Goal: Task Accomplishment & Management: Manage account settings

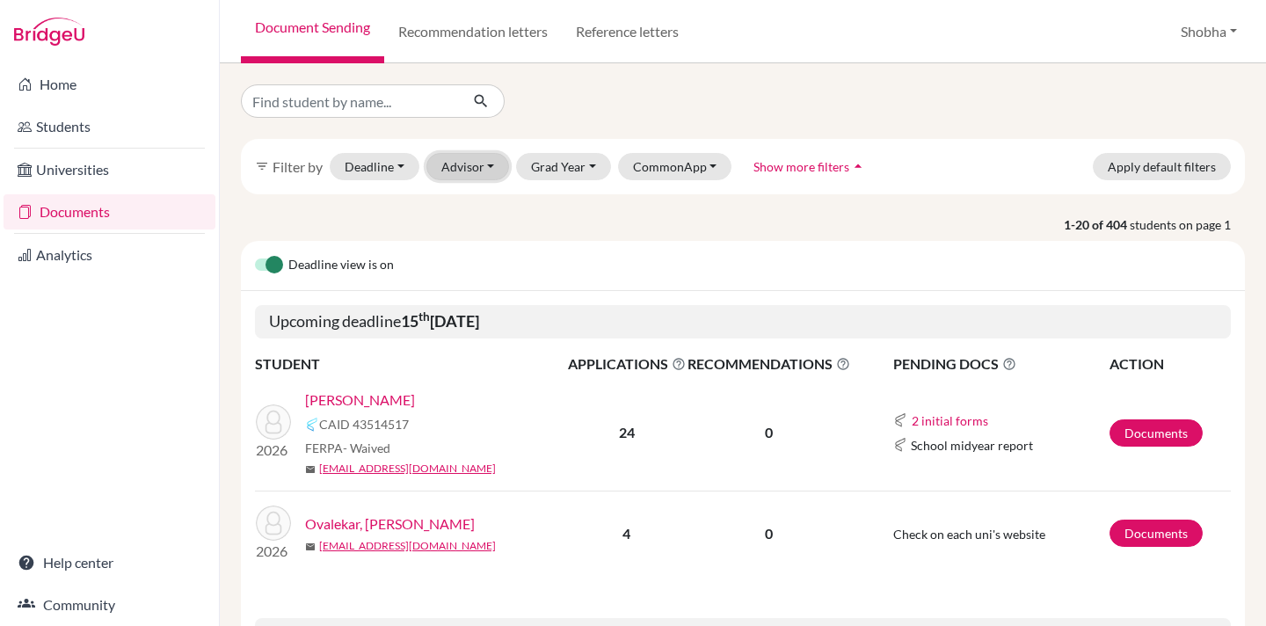
click at [489, 165] on button "Advisor" at bounding box center [468, 166] width 84 height 27
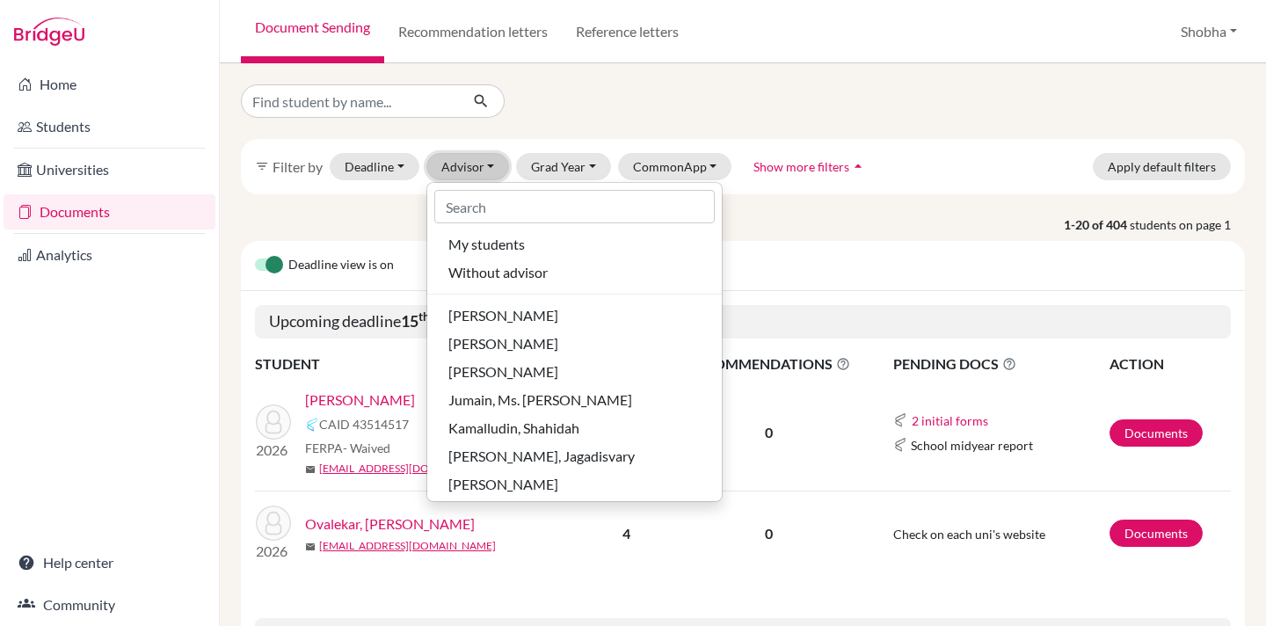
click at [489, 165] on button "Advisor" at bounding box center [468, 166] width 84 height 27
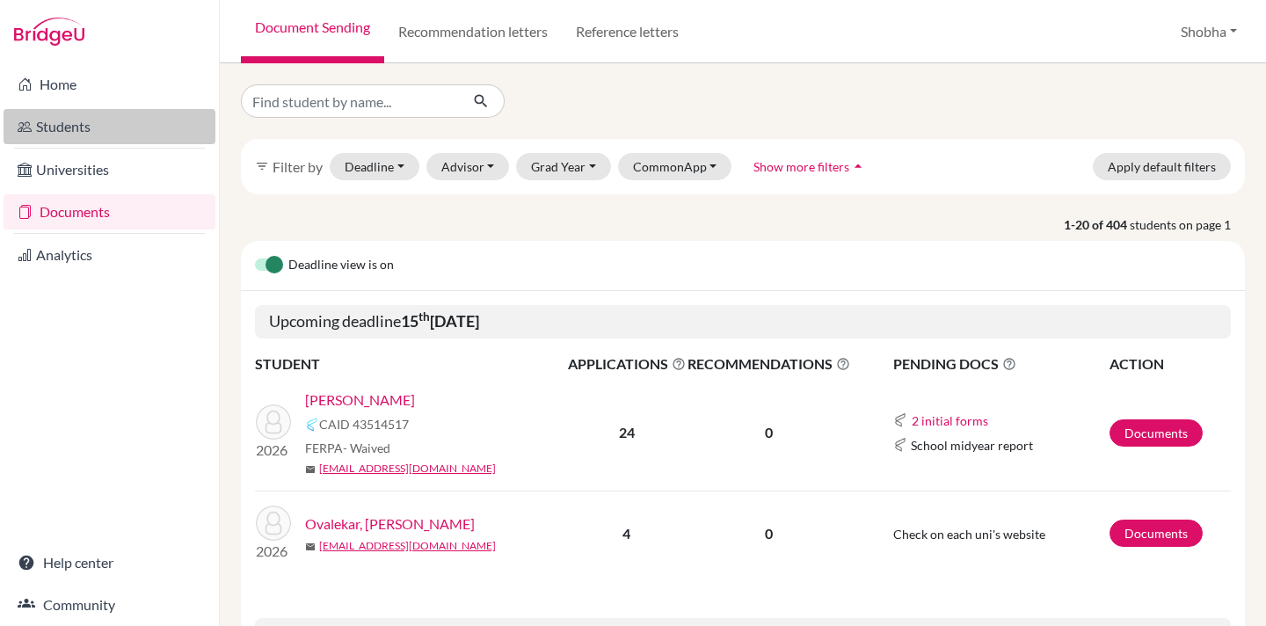
click at [83, 121] on link "Students" at bounding box center [110, 126] width 212 height 35
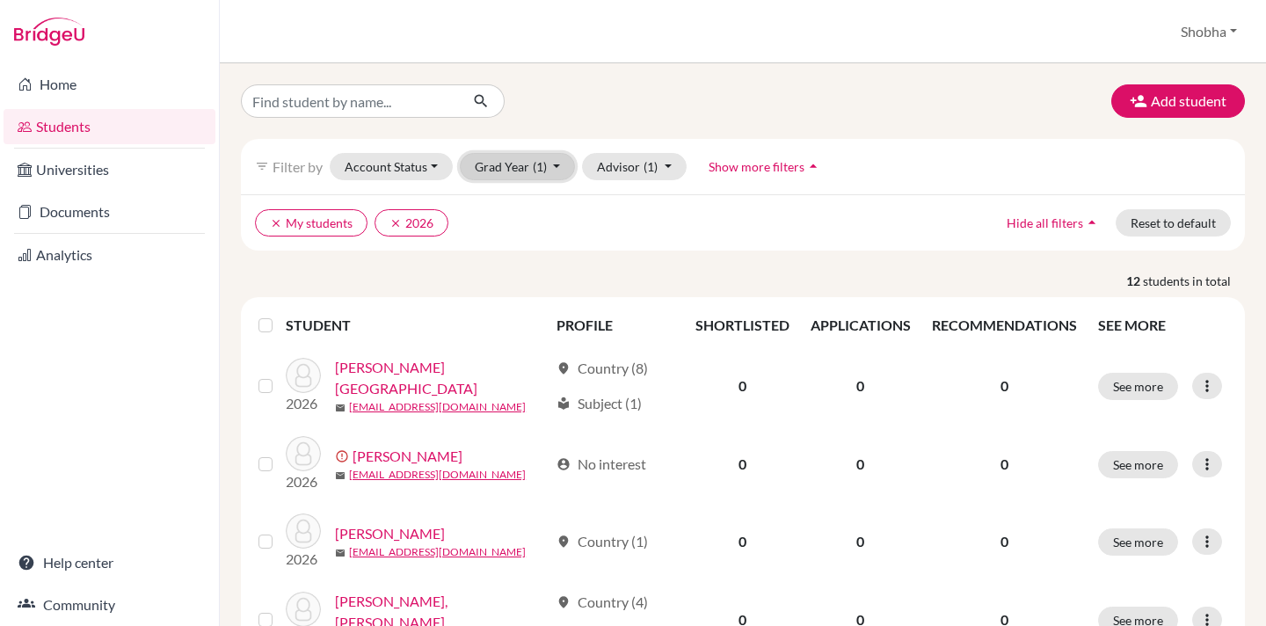
click at [557, 164] on button "Grad Year (1)" at bounding box center [518, 166] width 116 height 27
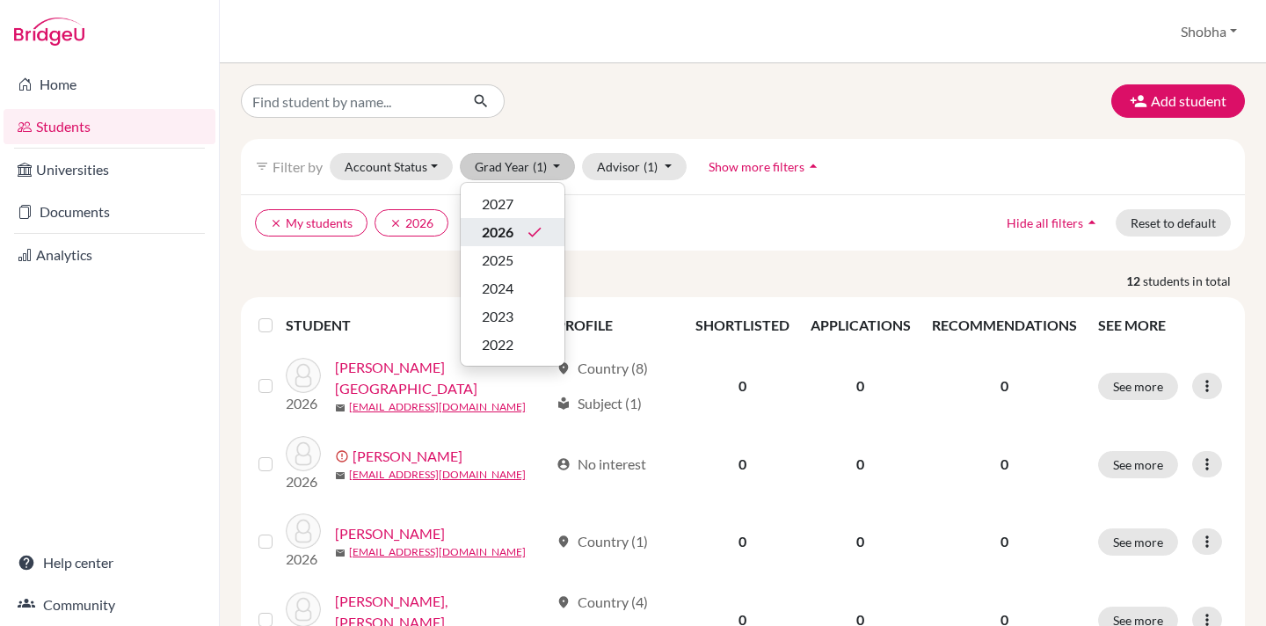
click at [507, 231] on span "2026" at bounding box center [498, 232] width 32 height 21
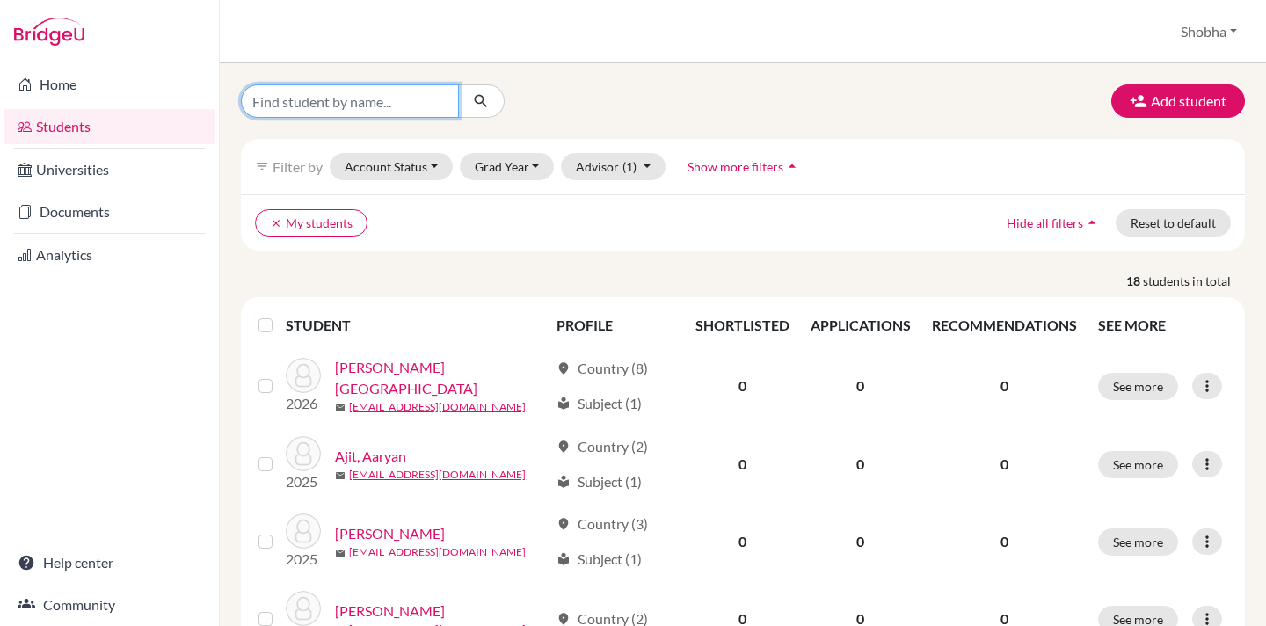
click at [370, 105] on input "Find student by name..." at bounding box center [350, 100] width 218 height 33
type input "[DEMOGRAPHIC_DATA]"
click button "submit" at bounding box center [481, 100] width 47 height 33
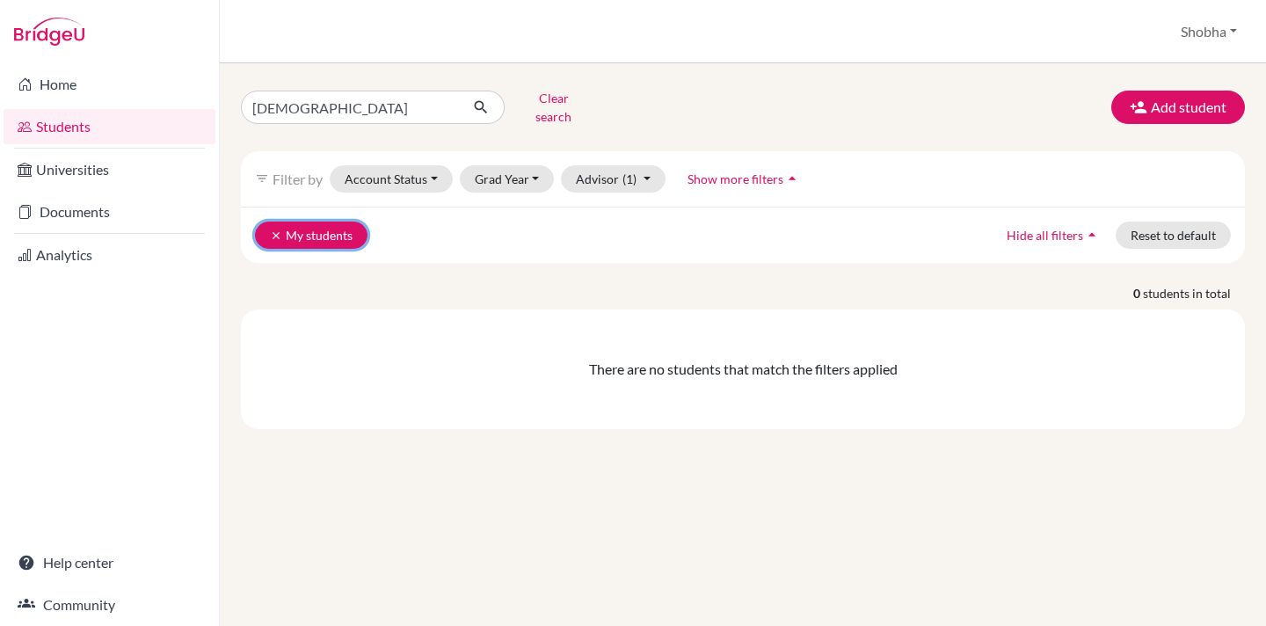
click at [279, 229] on icon "clear" at bounding box center [276, 235] width 12 height 12
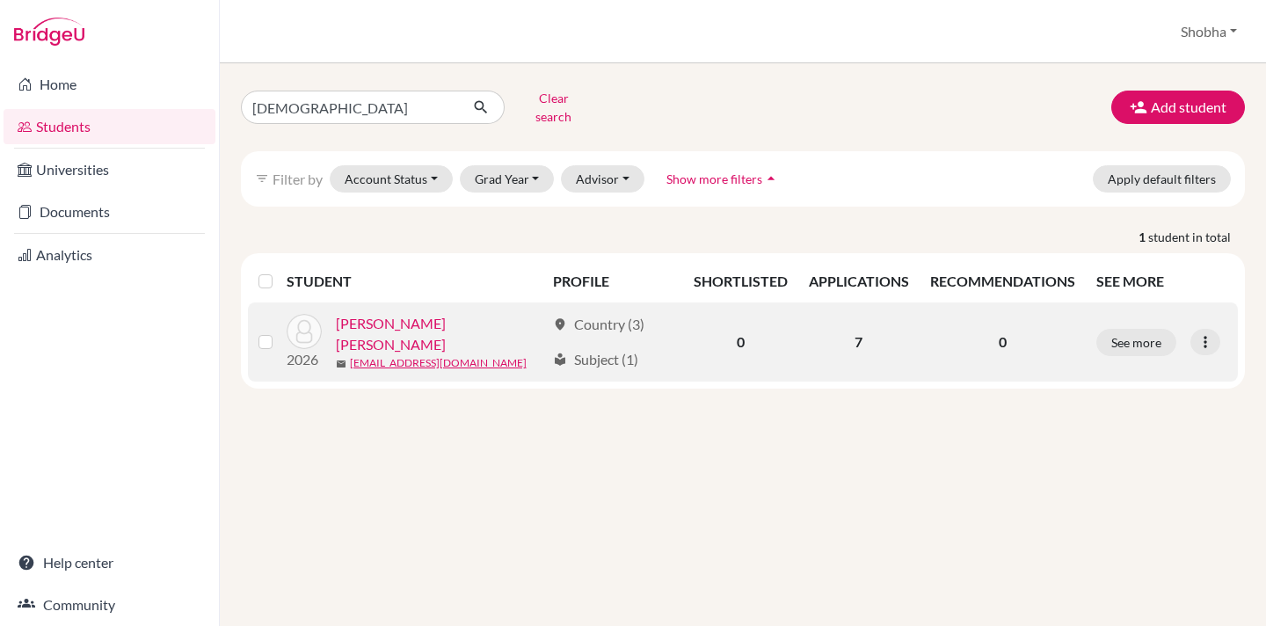
click at [280, 331] on label at bounding box center [280, 331] width 0 height 0
click at [0, 0] on input "checkbox" at bounding box center [0, 0] width 0 height 0
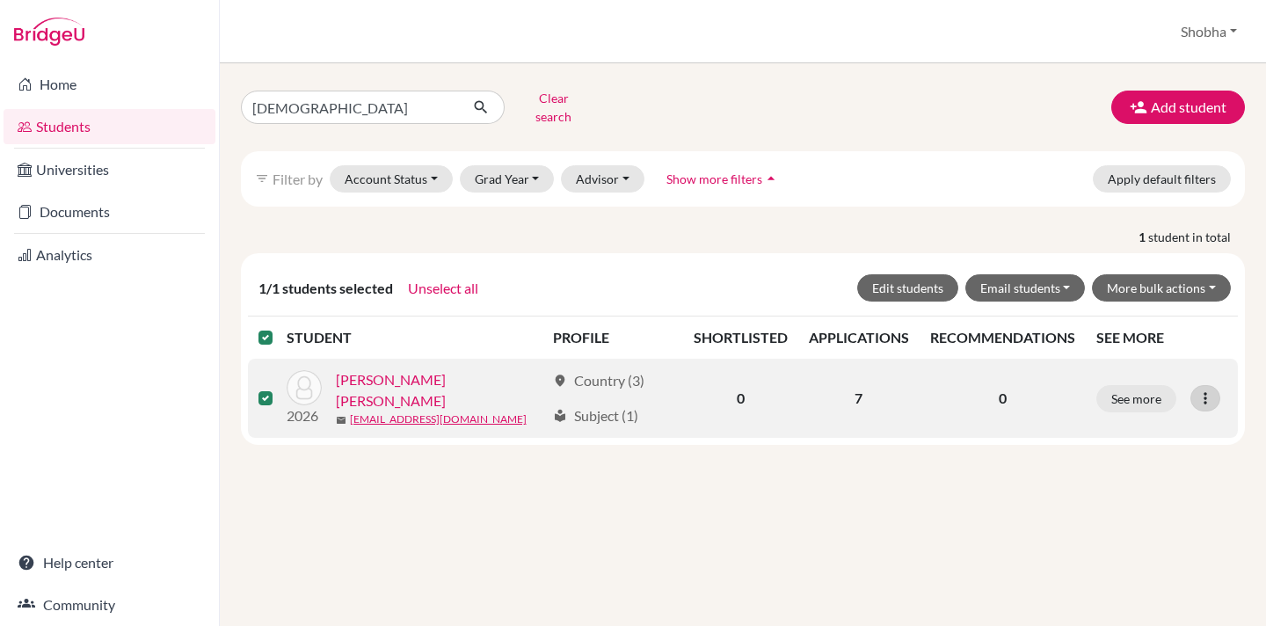
click at [1207, 390] on icon at bounding box center [1206, 399] width 18 height 18
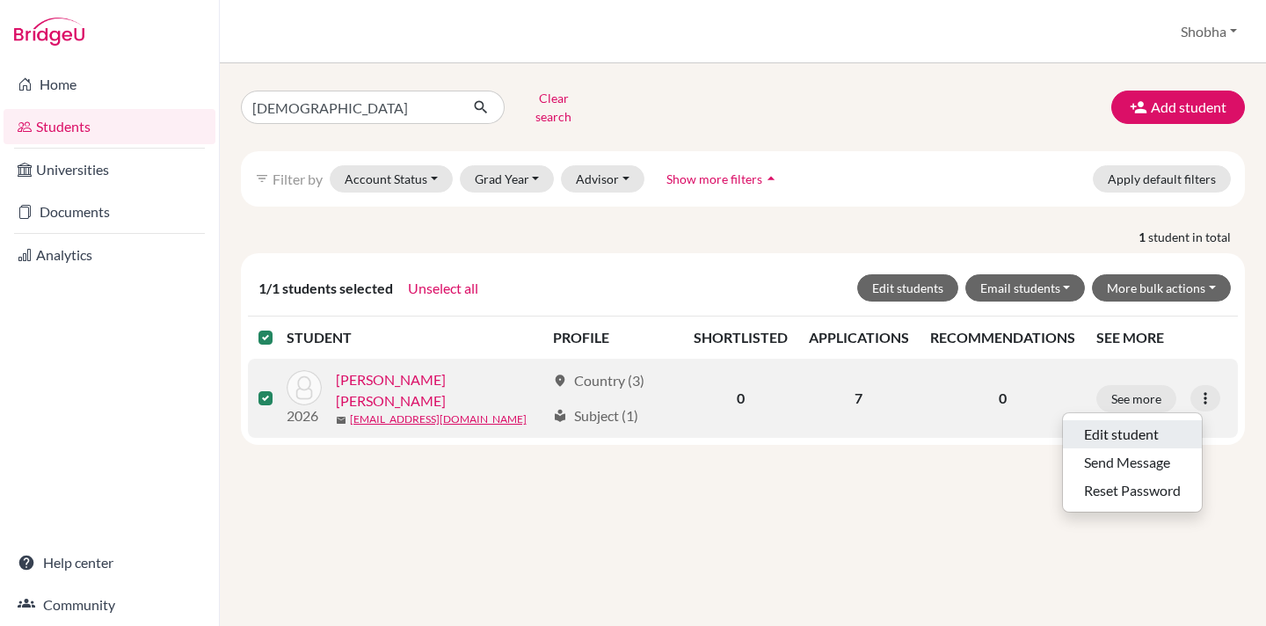
click at [1157, 420] on button "Edit student" at bounding box center [1132, 434] width 139 height 28
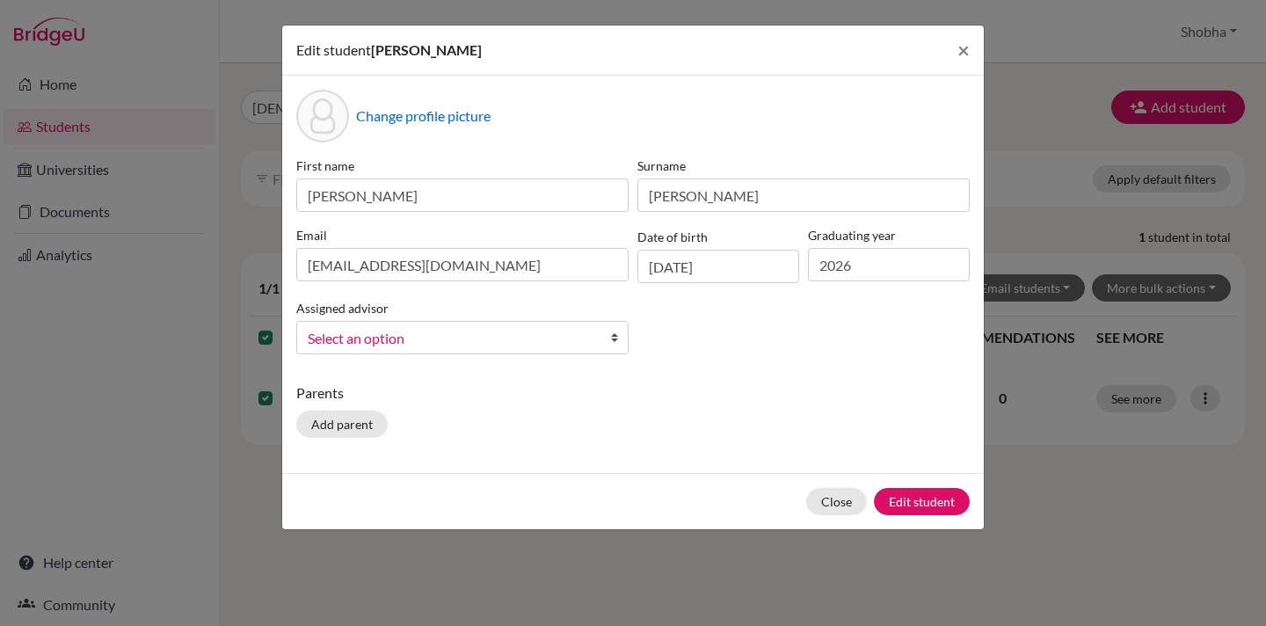
click at [619, 339] on b at bounding box center [619, 338] width 18 height 32
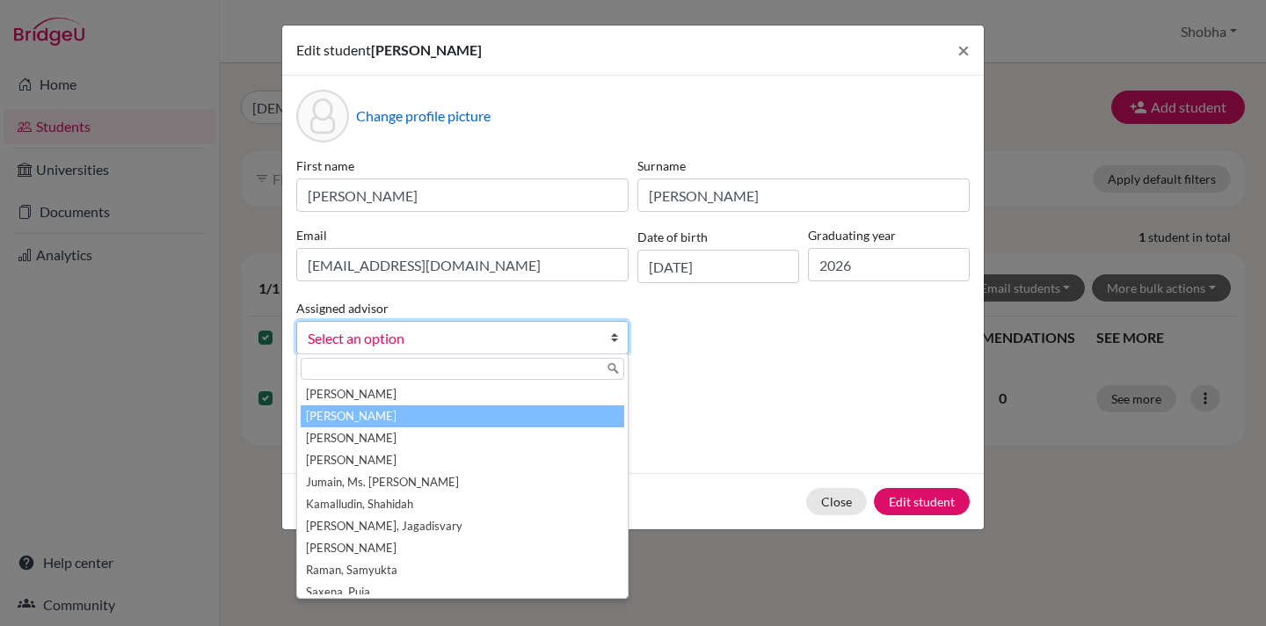
click at [512, 418] on li "Balaraman, Shobha" at bounding box center [463, 416] width 324 height 22
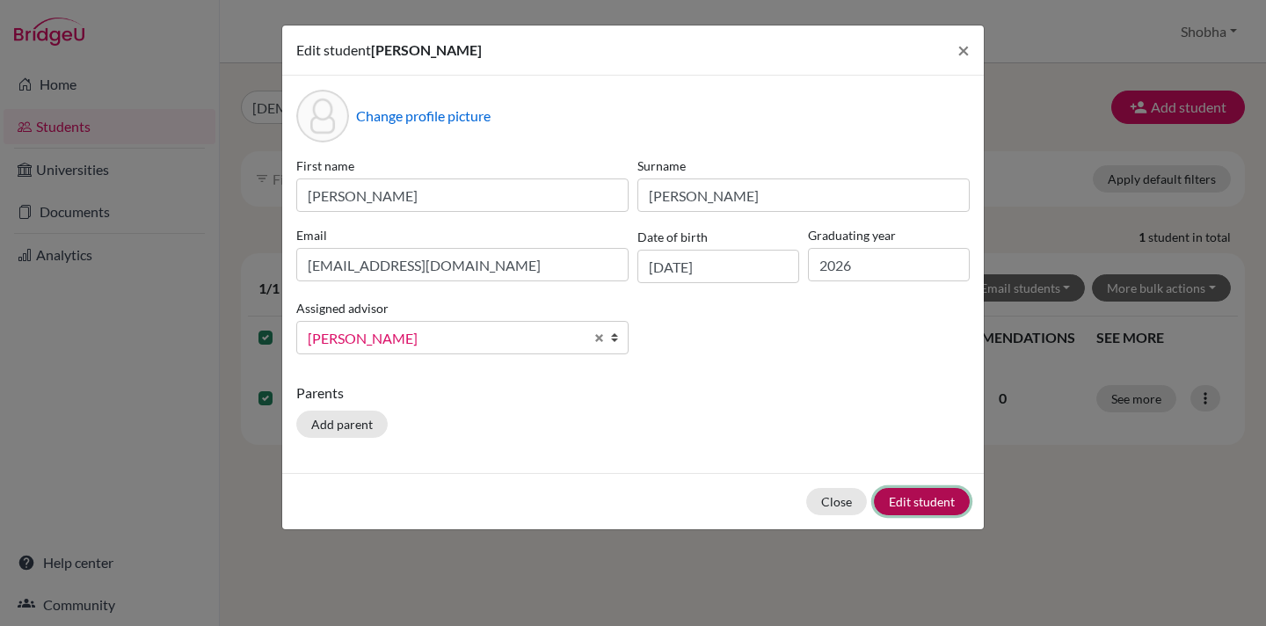
click at [954, 499] on button "Edit student" at bounding box center [922, 501] width 96 height 27
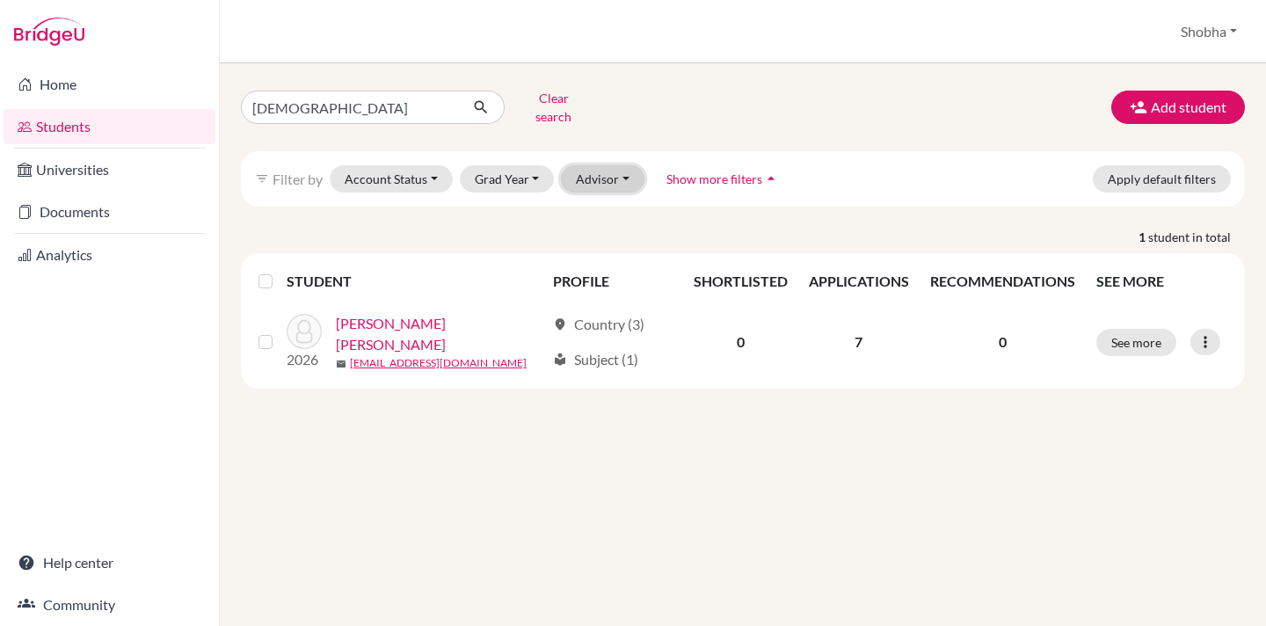
click at [623, 165] on button "Advisor" at bounding box center [603, 178] width 84 height 27
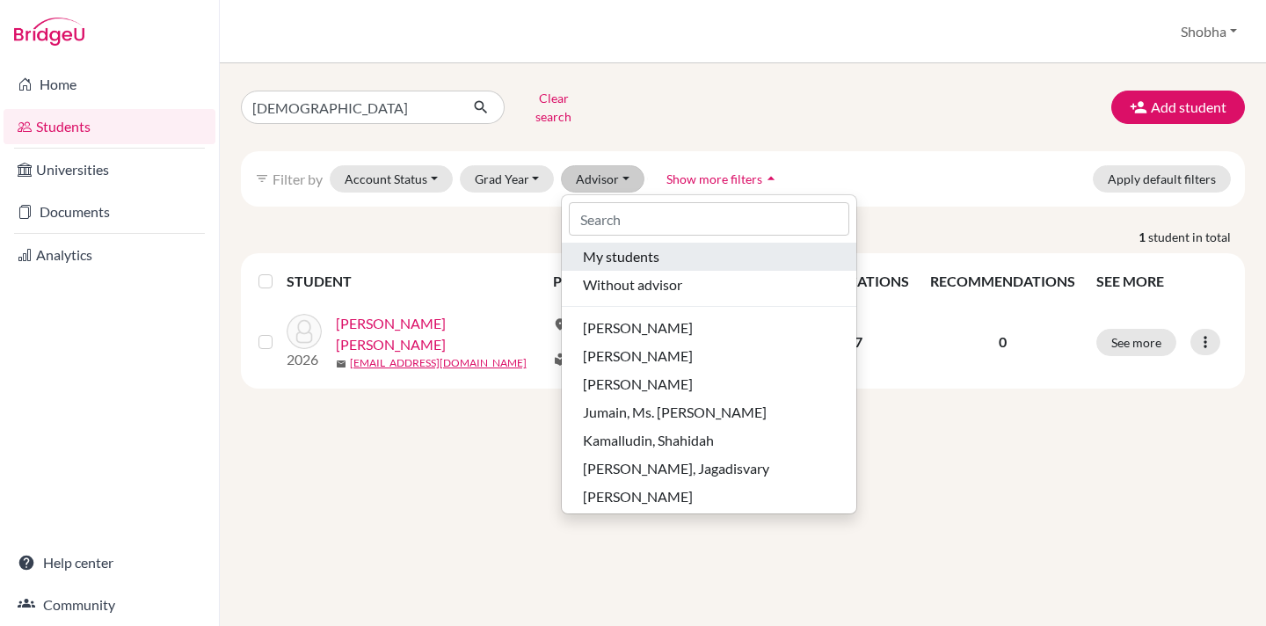
click at [623, 246] on span "My students" at bounding box center [621, 256] width 76 height 21
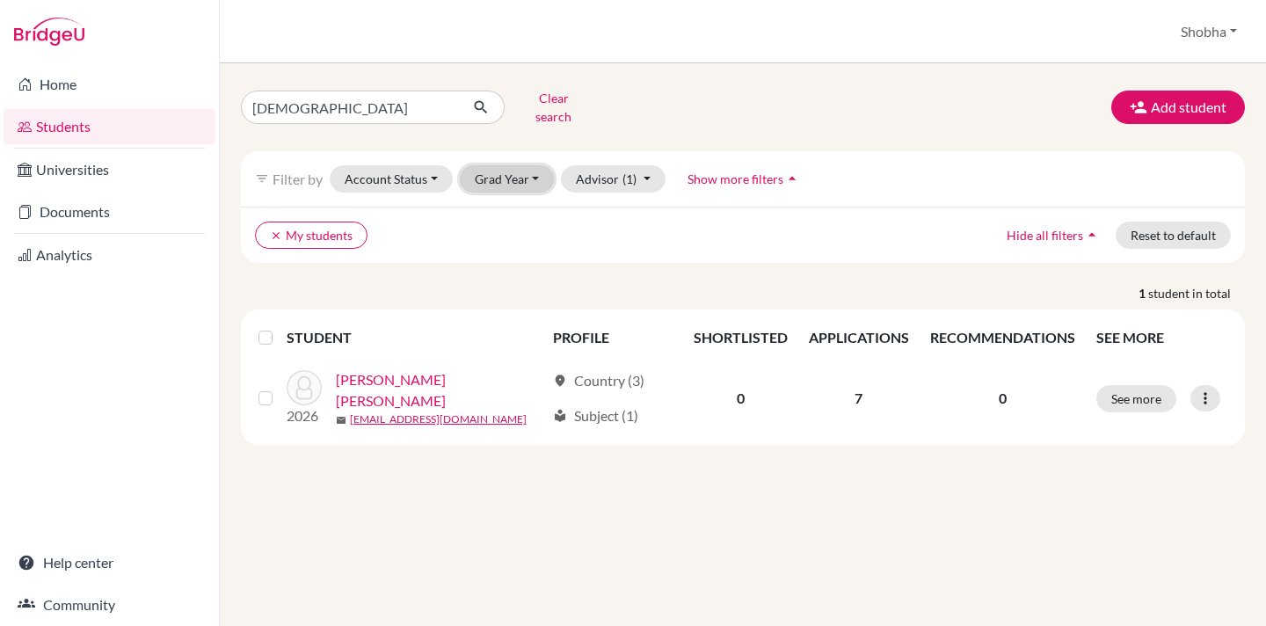
click at [533, 168] on button "Grad Year" at bounding box center [507, 178] width 95 height 27
click at [528, 234] on div "2026" at bounding box center [513, 244] width 62 height 21
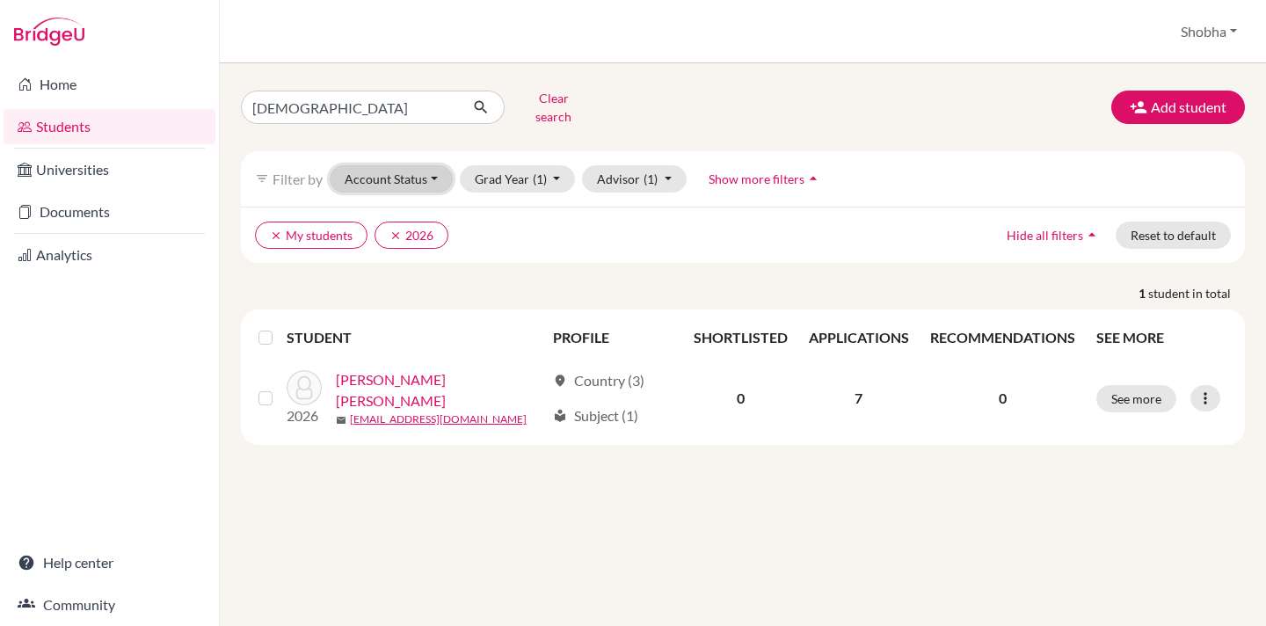
click at [436, 166] on button "Account Status" at bounding box center [391, 178] width 123 height 27
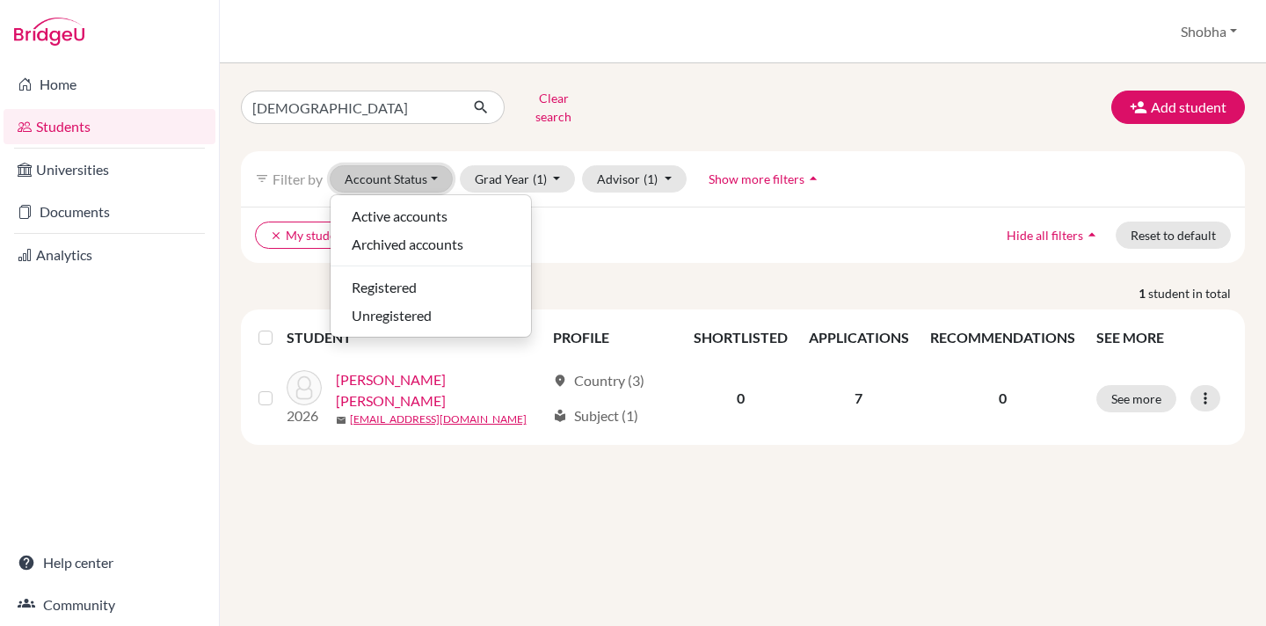
click at [436, 166] on button "Account Status" at bounding box center [391, 178] width 123 height 27
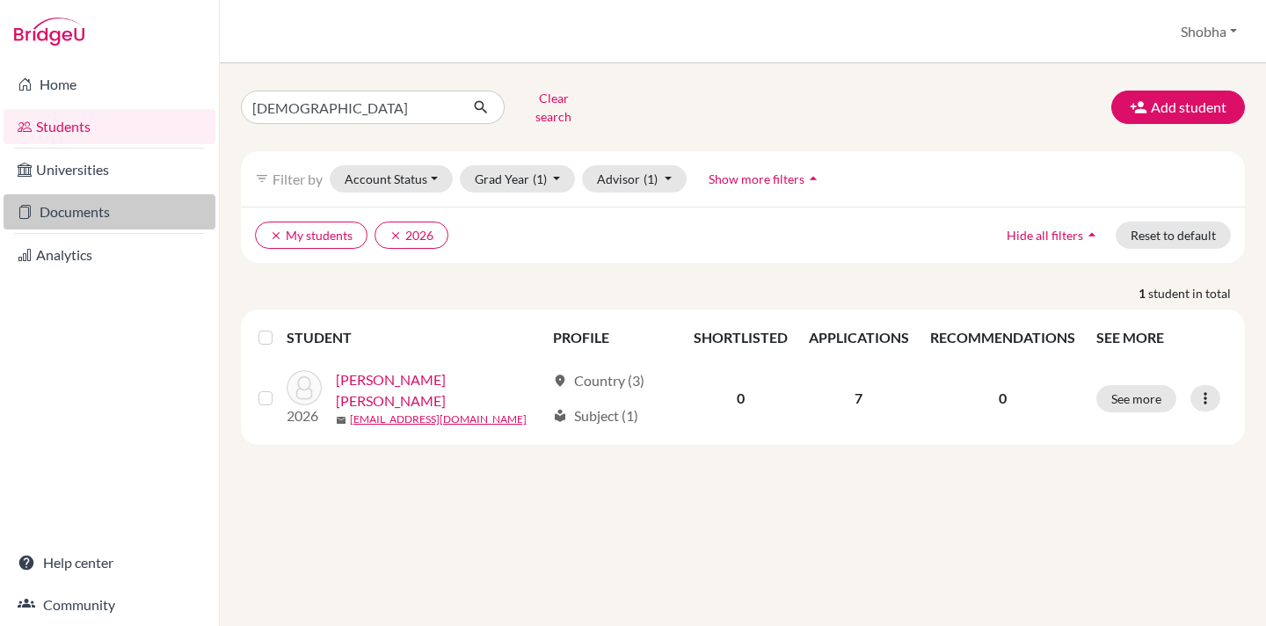
click at [83, 208] on link "Documents" at bounding box center [110, 211] width 212 height 35
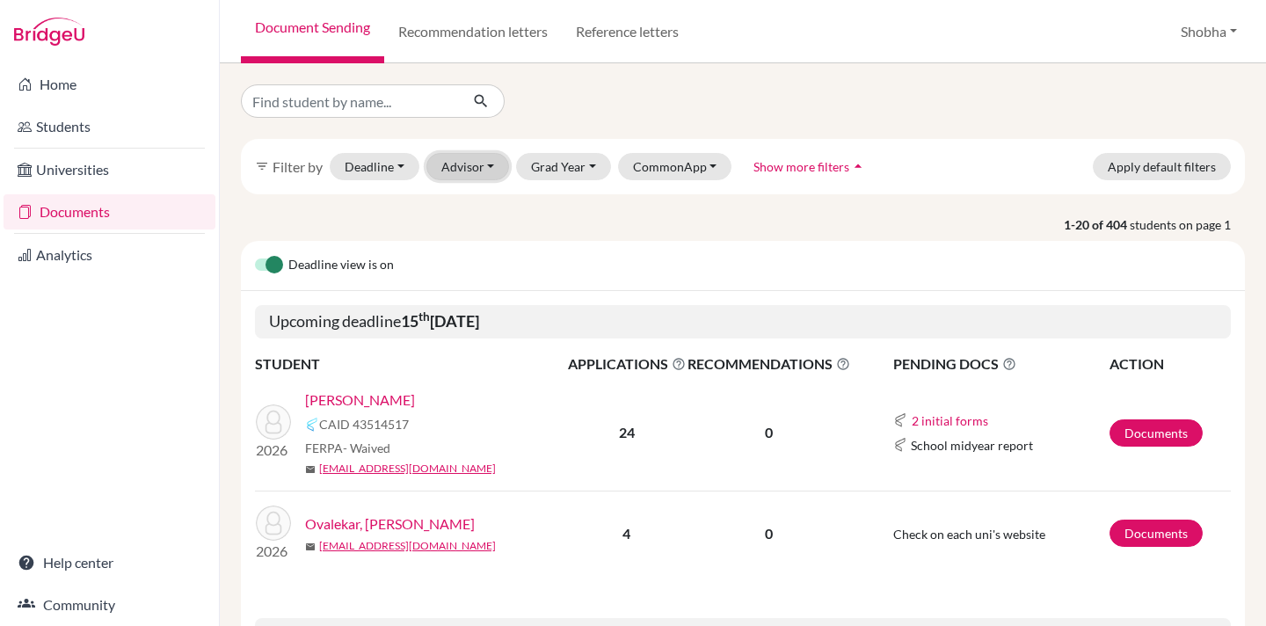
click at [490, 166] on button "Advisor" at bounding box center [468, 166] width 84 height 27
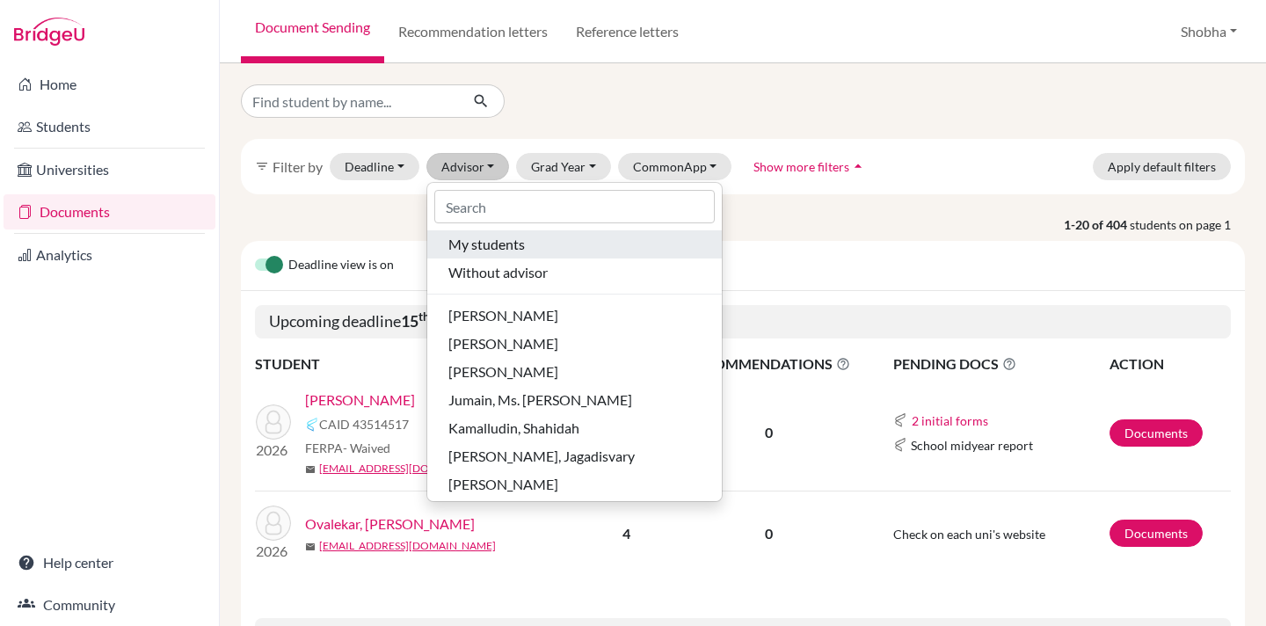
click at [493, 240] on span "My students" at bounding box center [486, 244] width 76 height 21
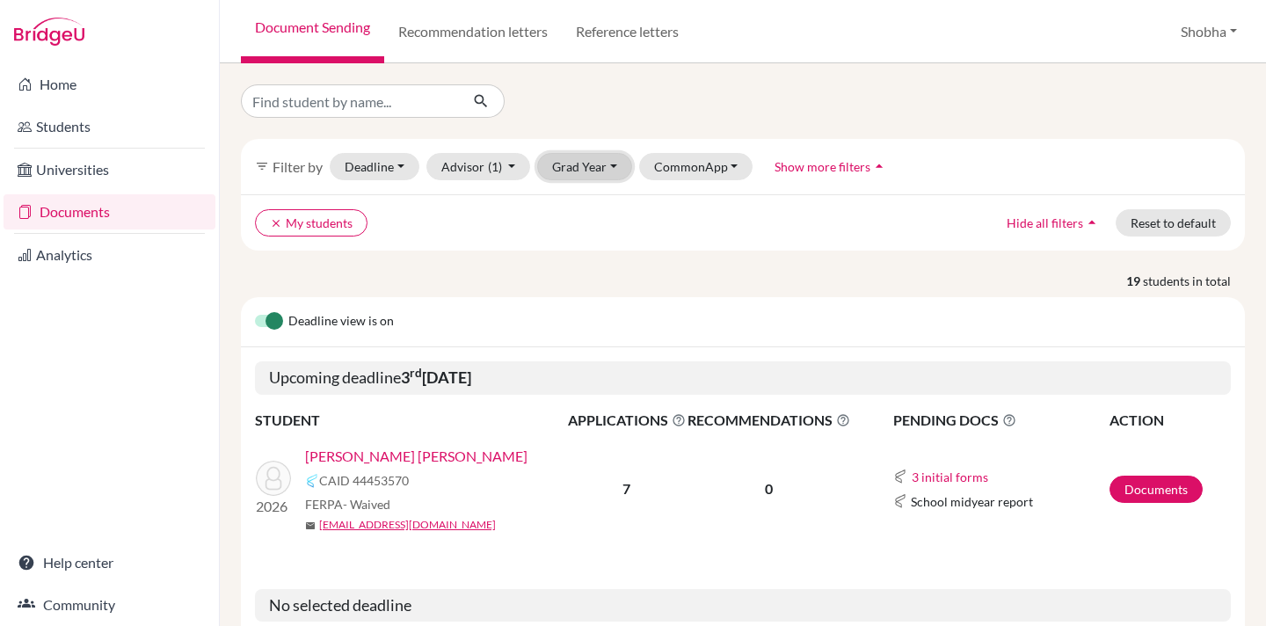
click at [612, 164] on button "Grad Year" at bounding box center [584, 166] width 95 height 27
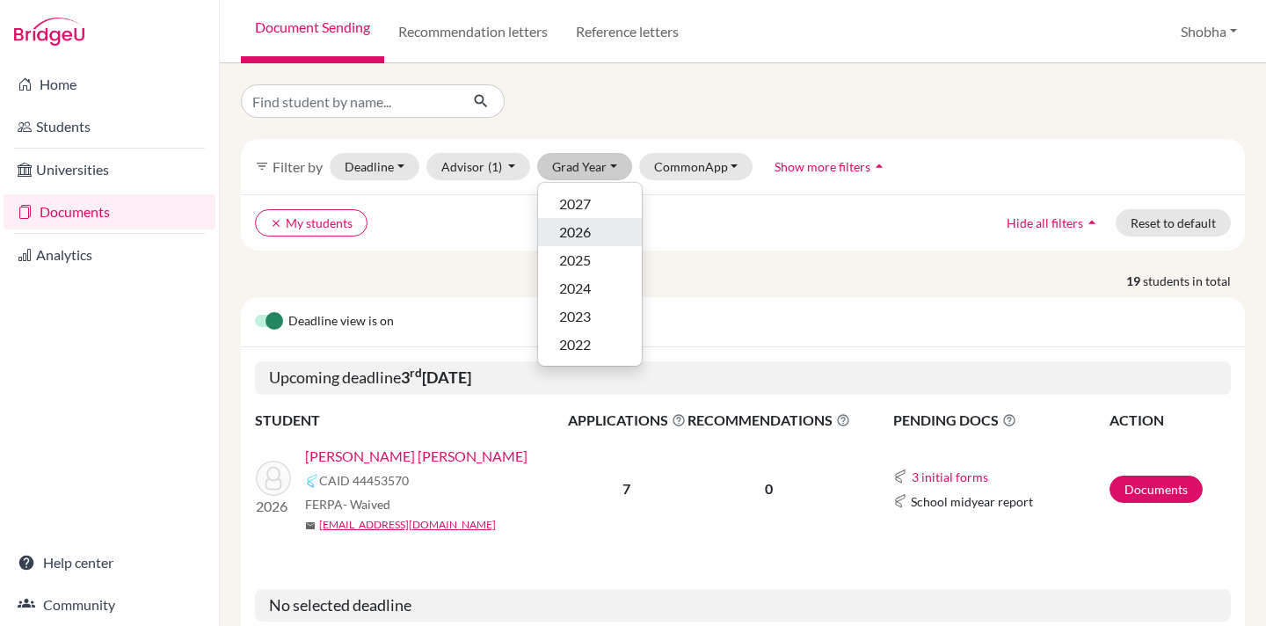
click at [579, 231] on span "2026" at bounding box center [575, 232] width 32 height 21
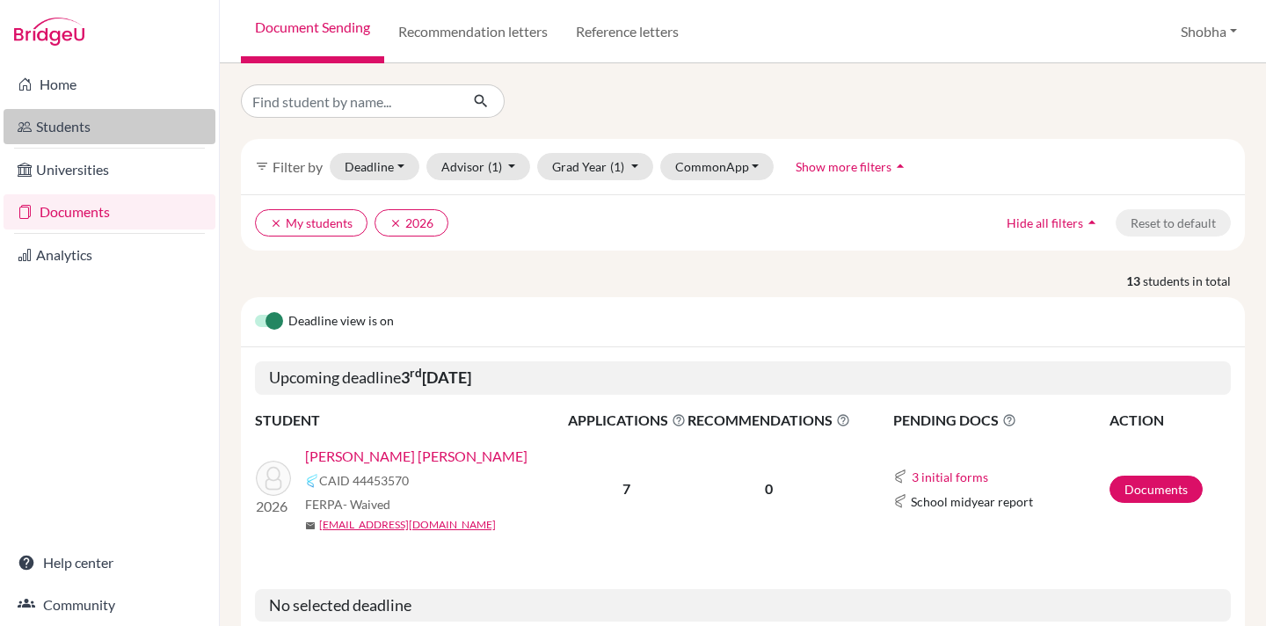
click at [84, 130] on link "Students" at bounding box center [110, 126] width 212 height 35
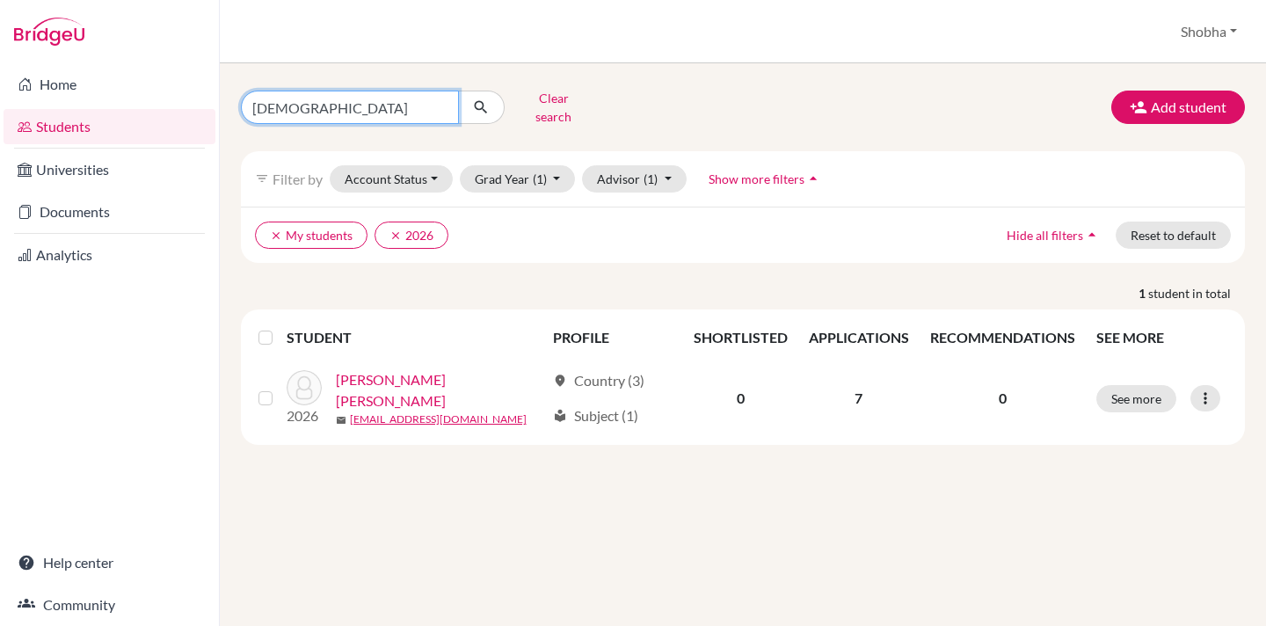
drag, startPoint x: 292, startPoint y: 106, endPoint x: 240, endPoint y: 99, distance: 52.4
click at [240, 99] on div "Jui Clear search" at bounding box center [400, 107] width 344 height 46
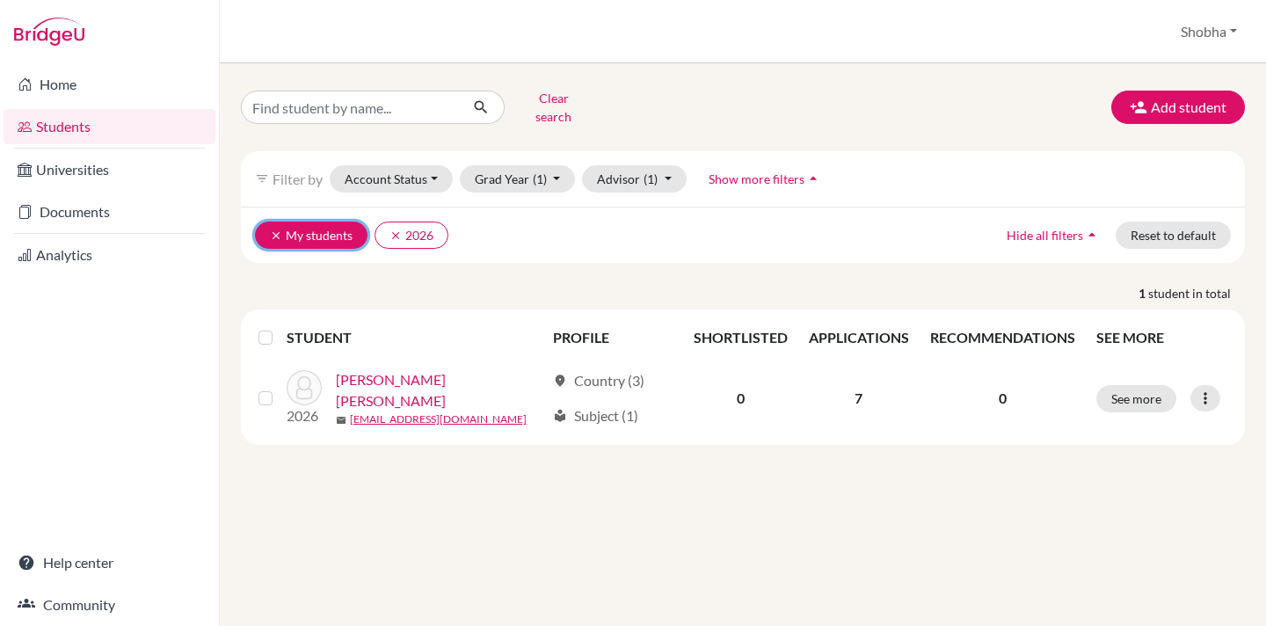
click at [279, 229] on icon "clear" at bounding box center [276, 235] width 12 height 12
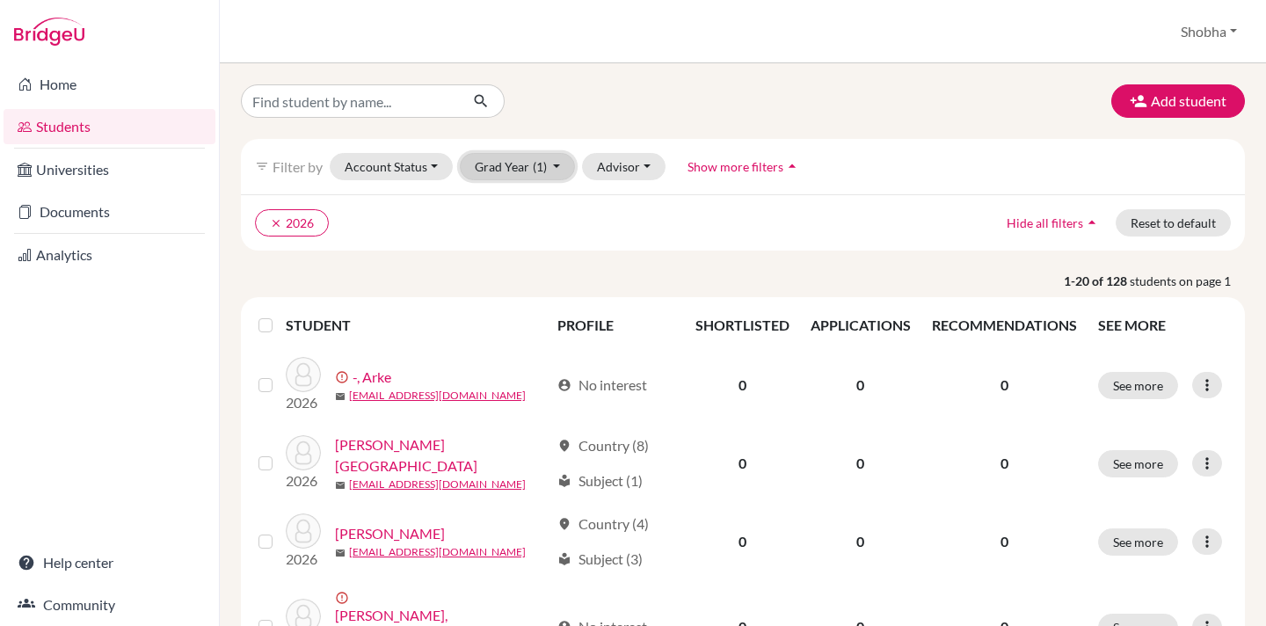
click at [555, 162] on button "Grad Year (1)" at bounding box center [518, 166] width 116 height 27
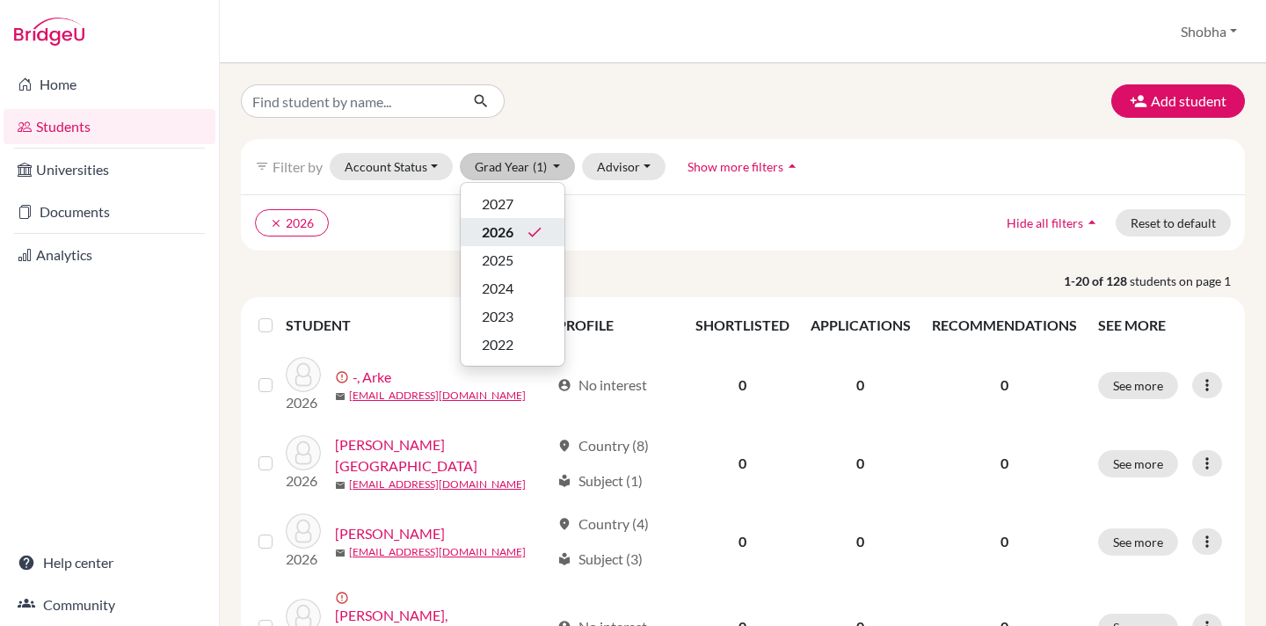
click at [505, 235] on span "2026" at bounding box center [498, 232] width 32 height 21
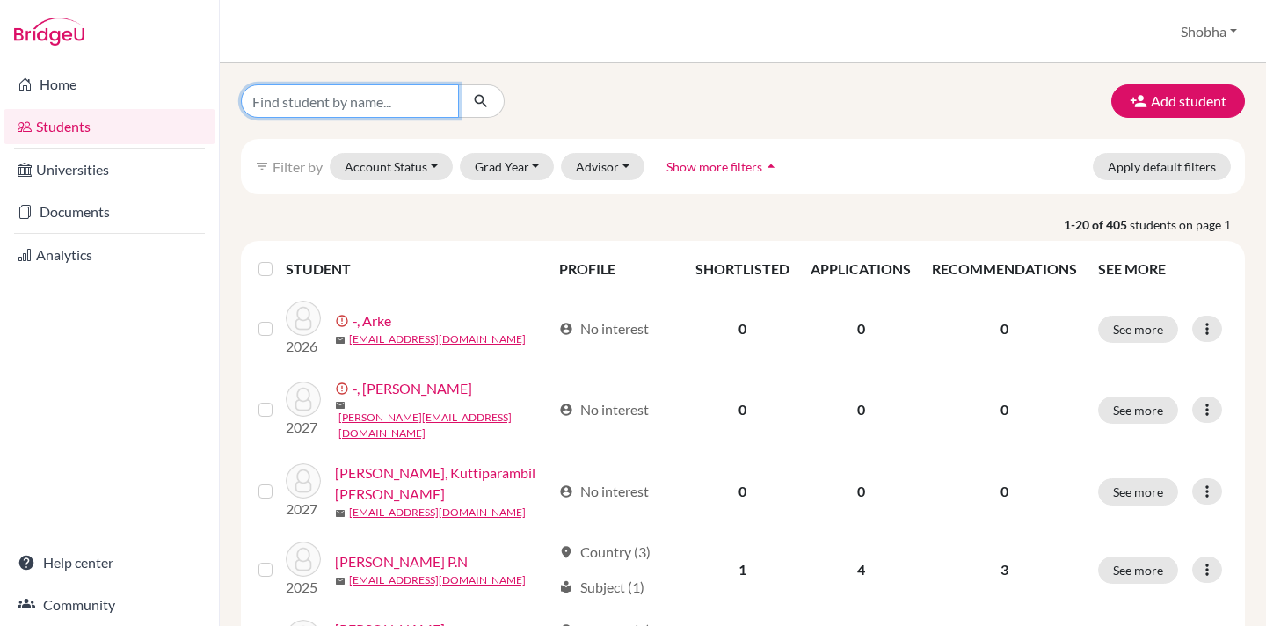
click at [301, 98] on input "Find student by name..." at bounding box center [350, 100] width 218 height 33
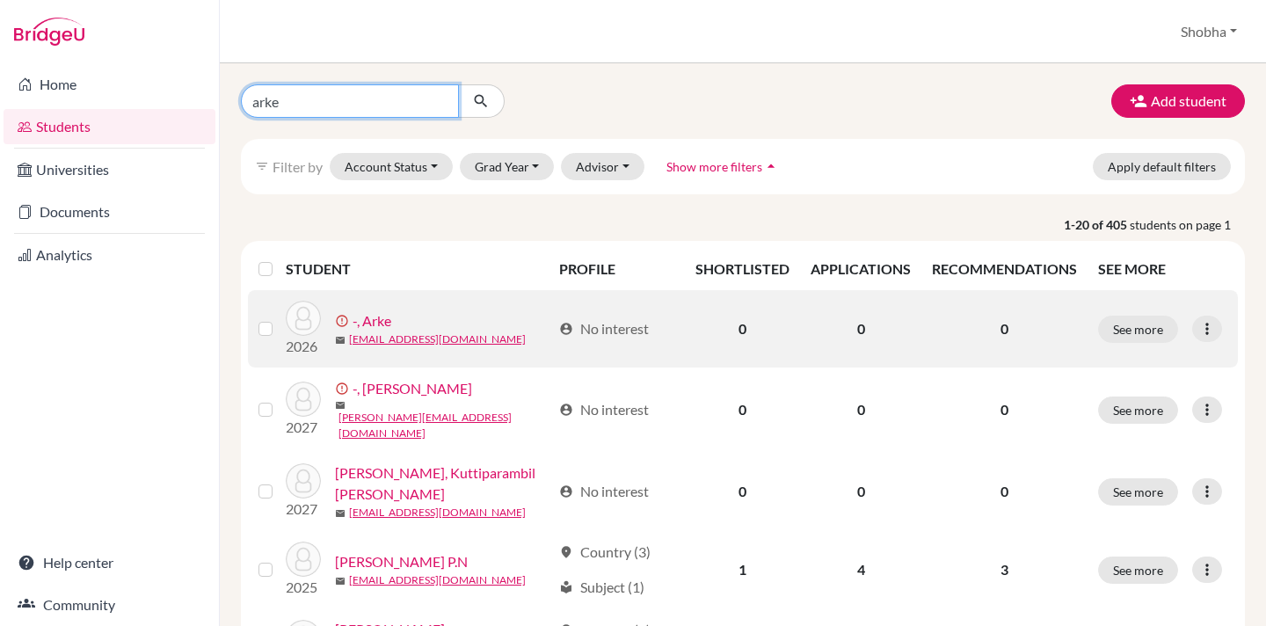
type input "arke"
click at [280, 318] on label at bounding box center [280, 318] width 0 height 0
click at [0, 0] on input "checkbox" at bounding box center [0, 0] width 0 height 0
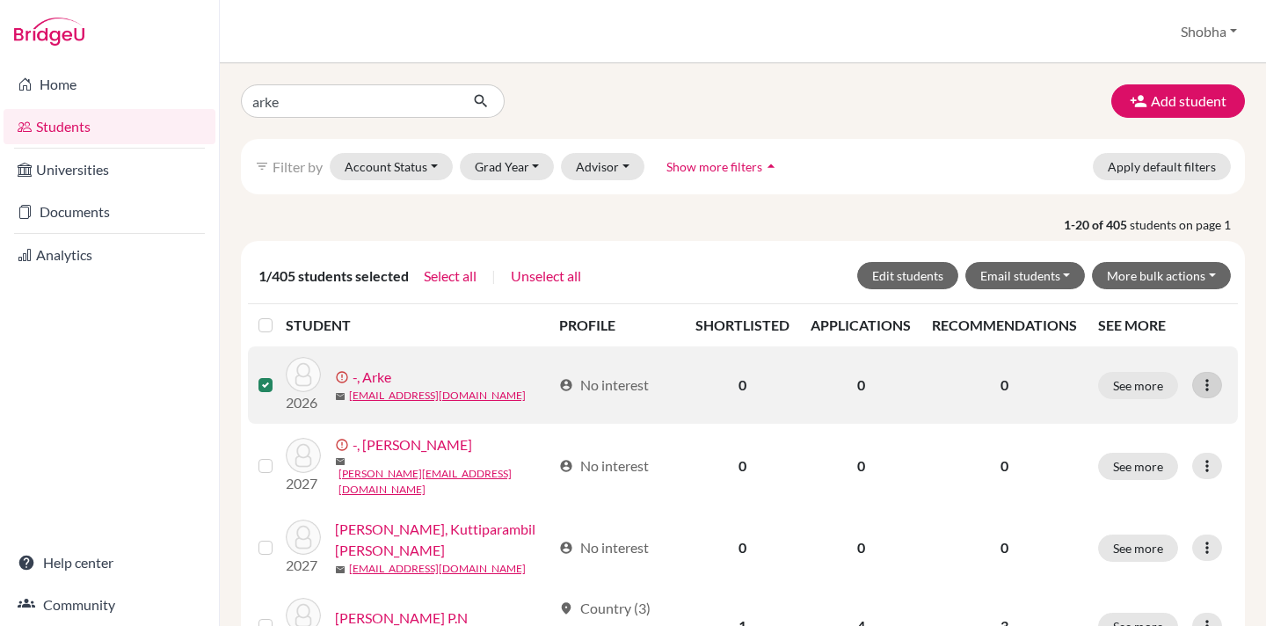
click at [1213, 385] on icon at bounding box center [1207, 385] width 18 height 18
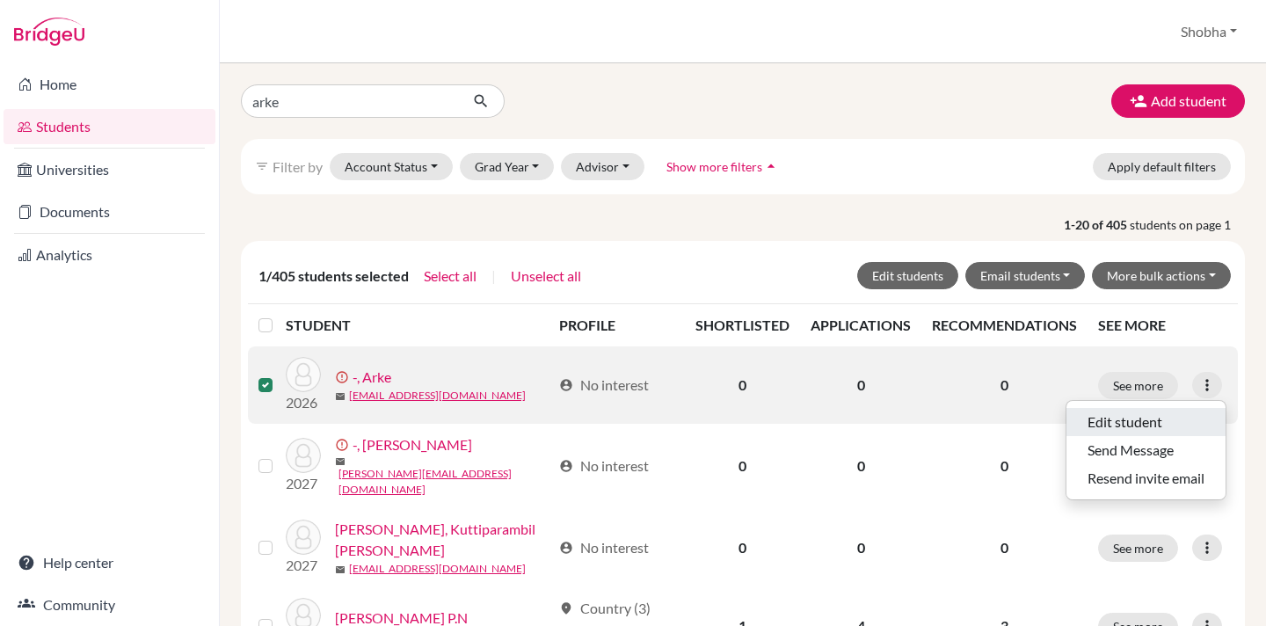
click at [1155, 419] on button "Edit student" at bounding box center [1146, 422] width 159 height 28
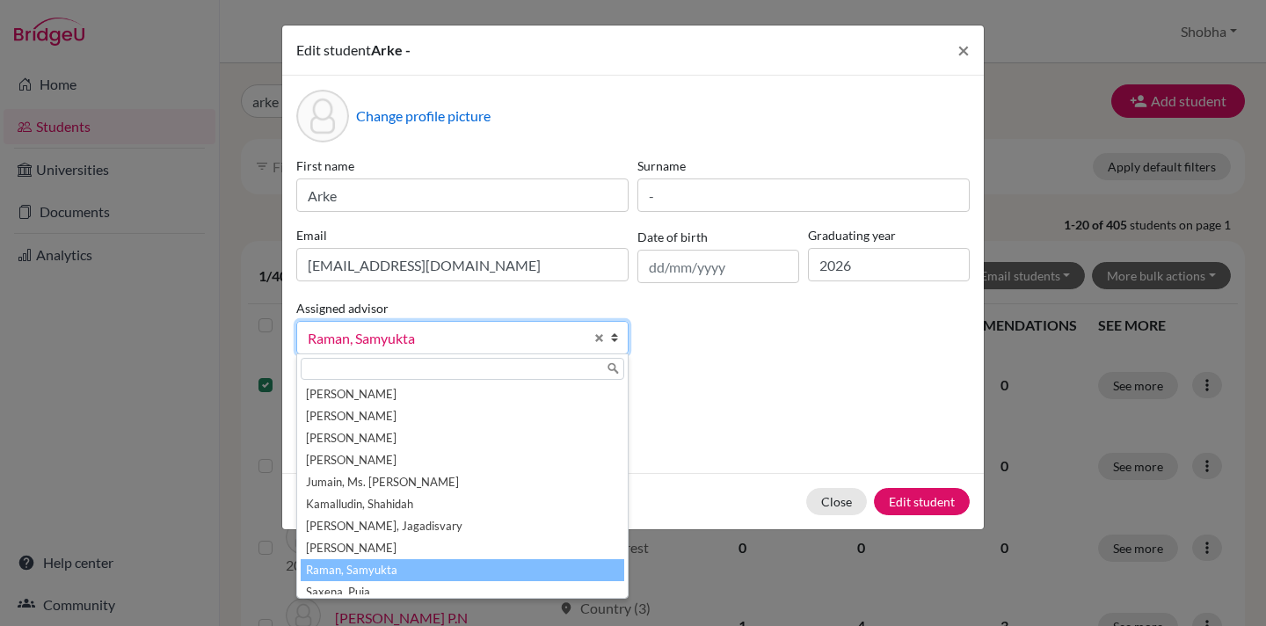
click at [614, 339] on b at bounding box center [619, 338] width 18 height 32
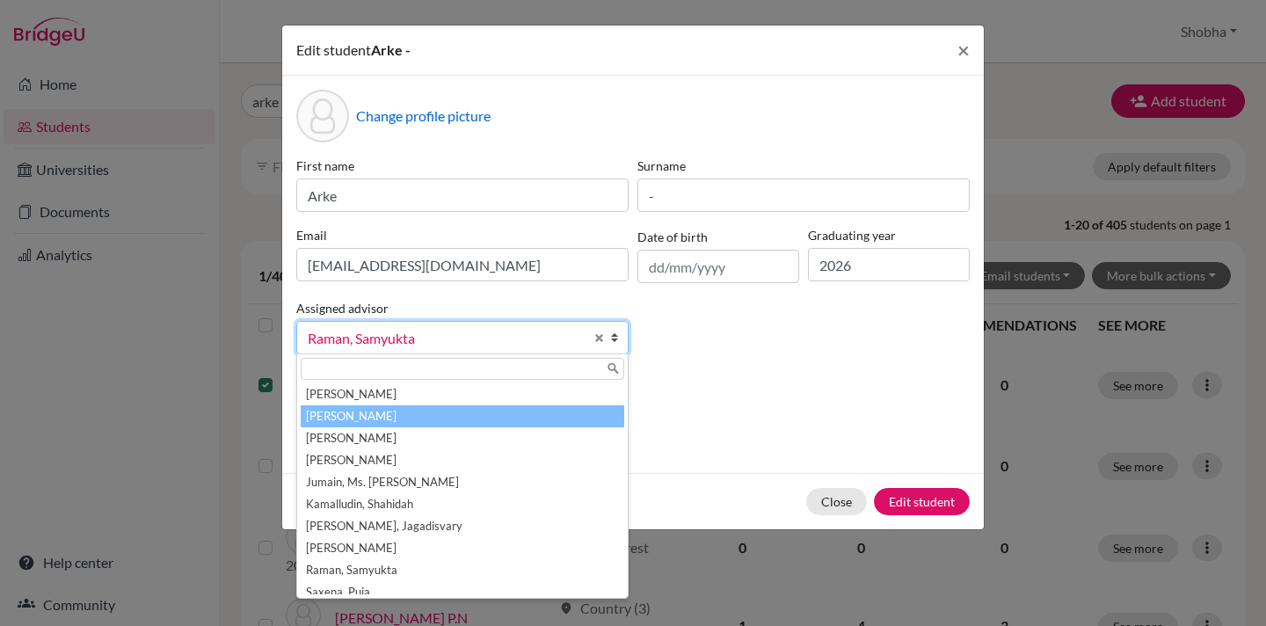
click at [557, 416] on li "[PERSON_NAME]" at bounding box center [463, 416] width 324 height 22
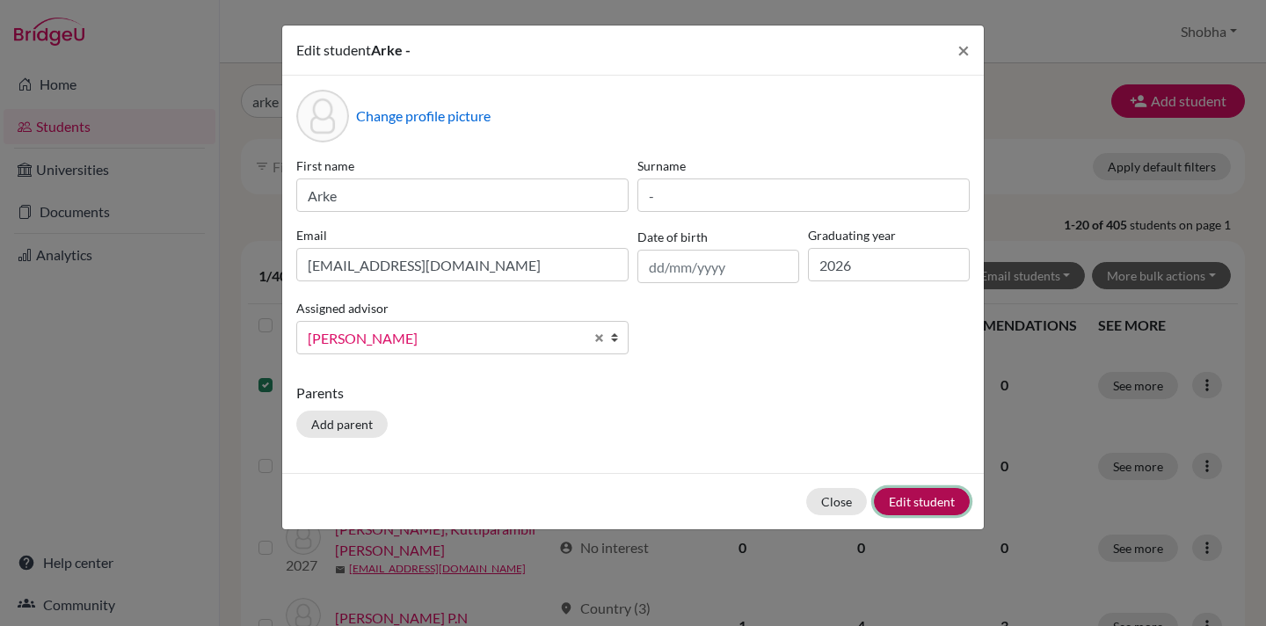
click at [941, 502] on button "Edit student" at bounding box center [922, 501] width 96 height 27
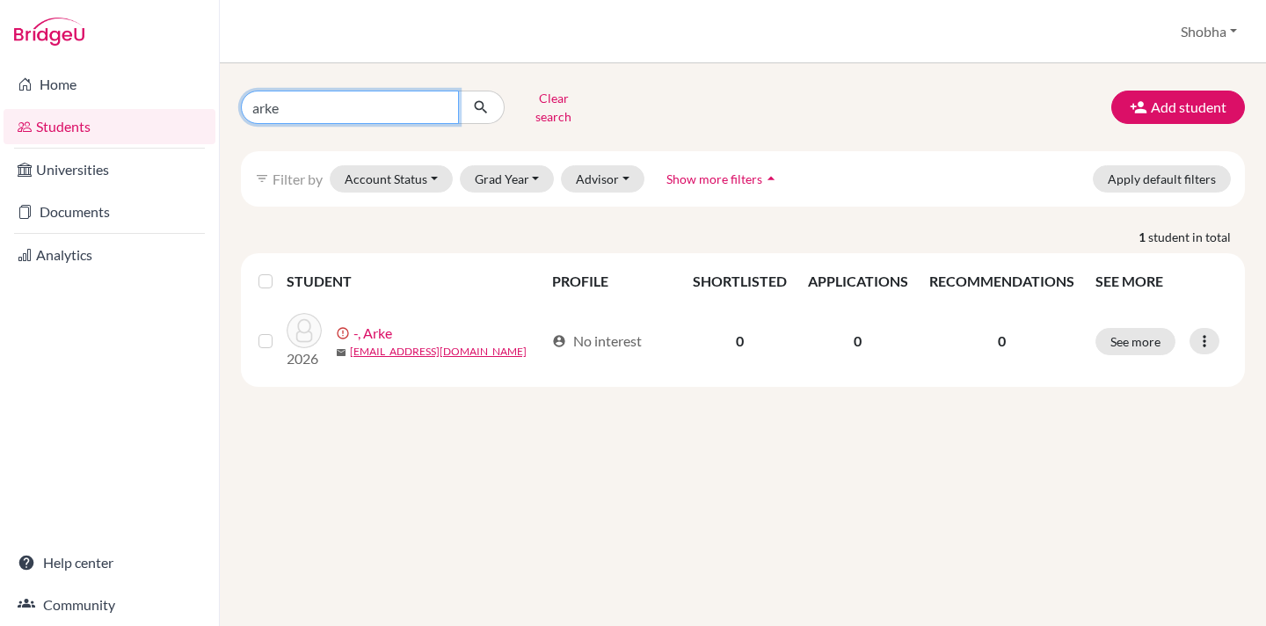
drag, startPoint x: 294, startPoint y: 106, endPoint x: 234, endPoint y: 106, distance: 59.8
click at [234, 106] on div "arke Clear search" at bounding box center [400, 107] width 344 height 46
type input "dhanushya"
click button "submit" at bounding box center [481, 107] width 47 height 33
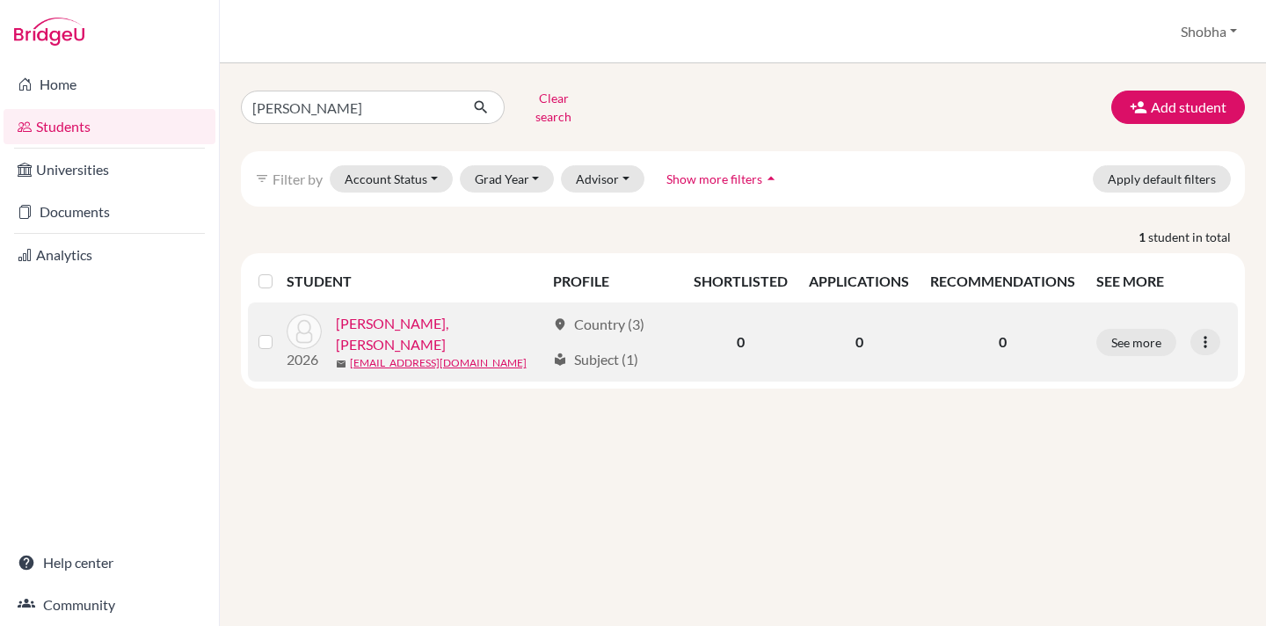
click at [280, 331] on label at bounding box center [280, 331] width 0 height 0
click at [0, 0] on input "checkbox" at bounding box center [0, 0] width 0 height 0
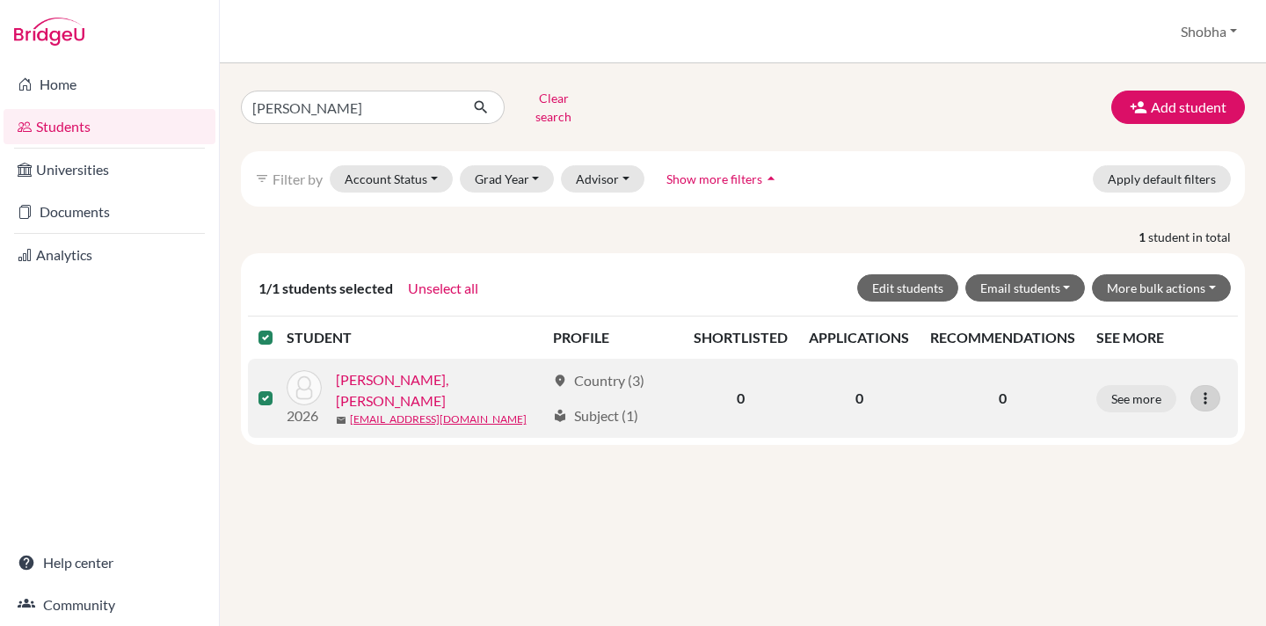
click at [1214, 402] on icon at bounding box center [1206, 399] width 18 height 18
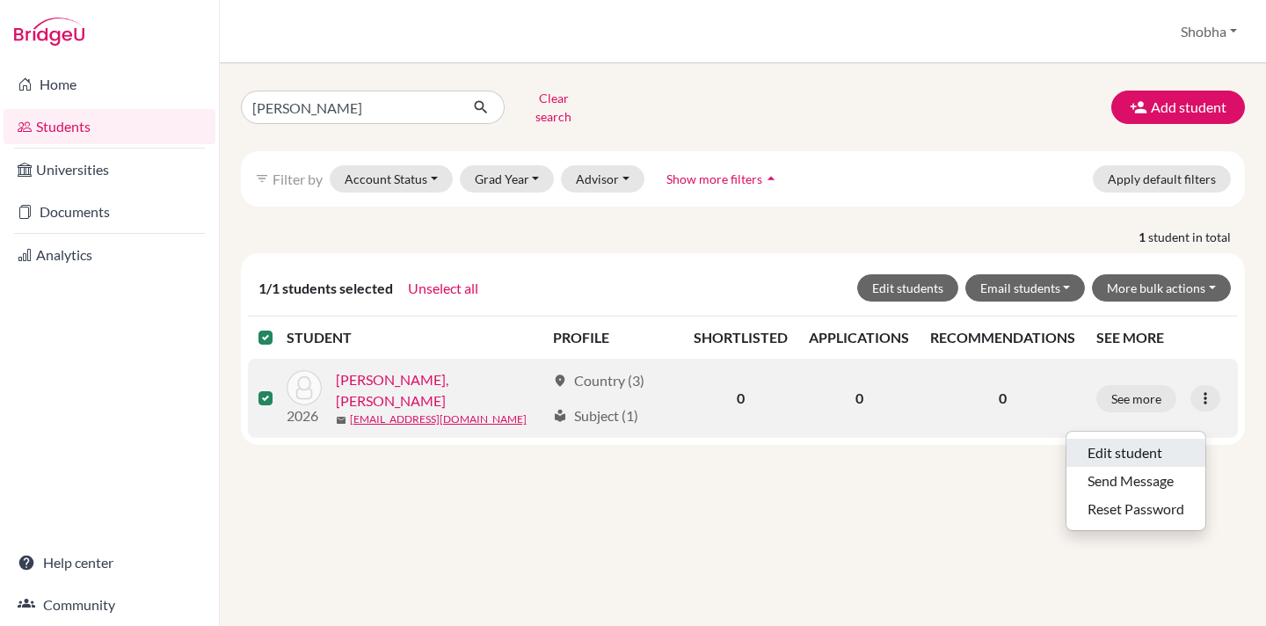
click at [1141, 439] on button "Edit student" at bounding box center [1136, 453] width 139 height 28
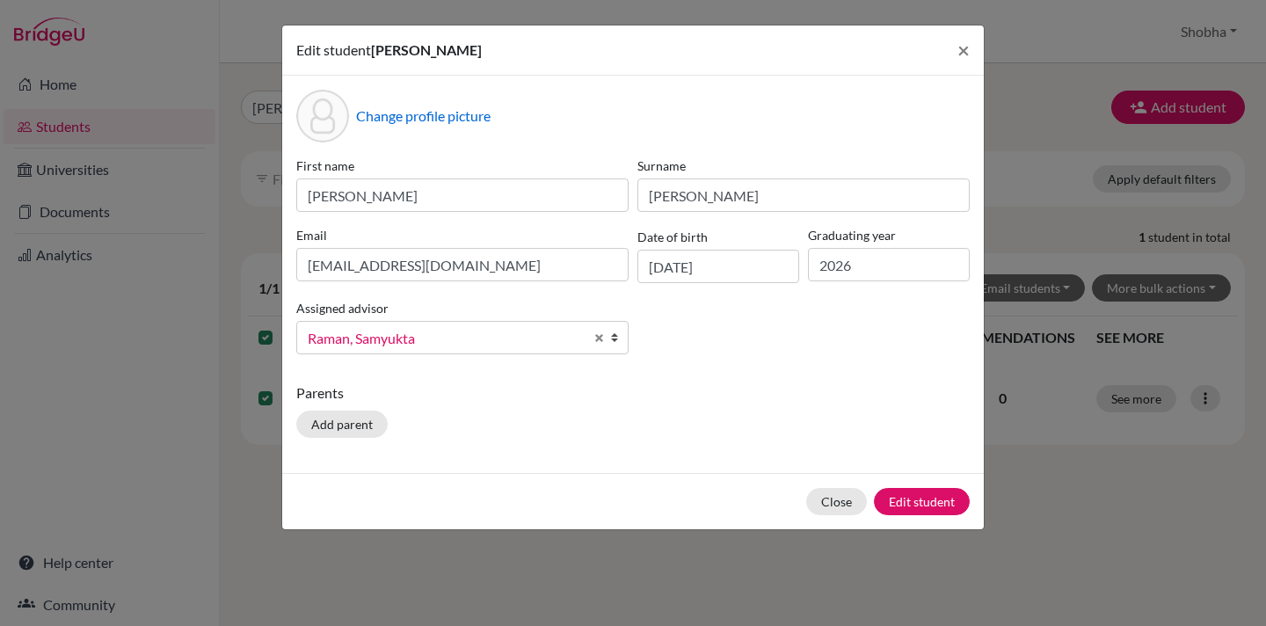
click at [616, 339] on b at bounding box center [619, 338] width 18 height 32
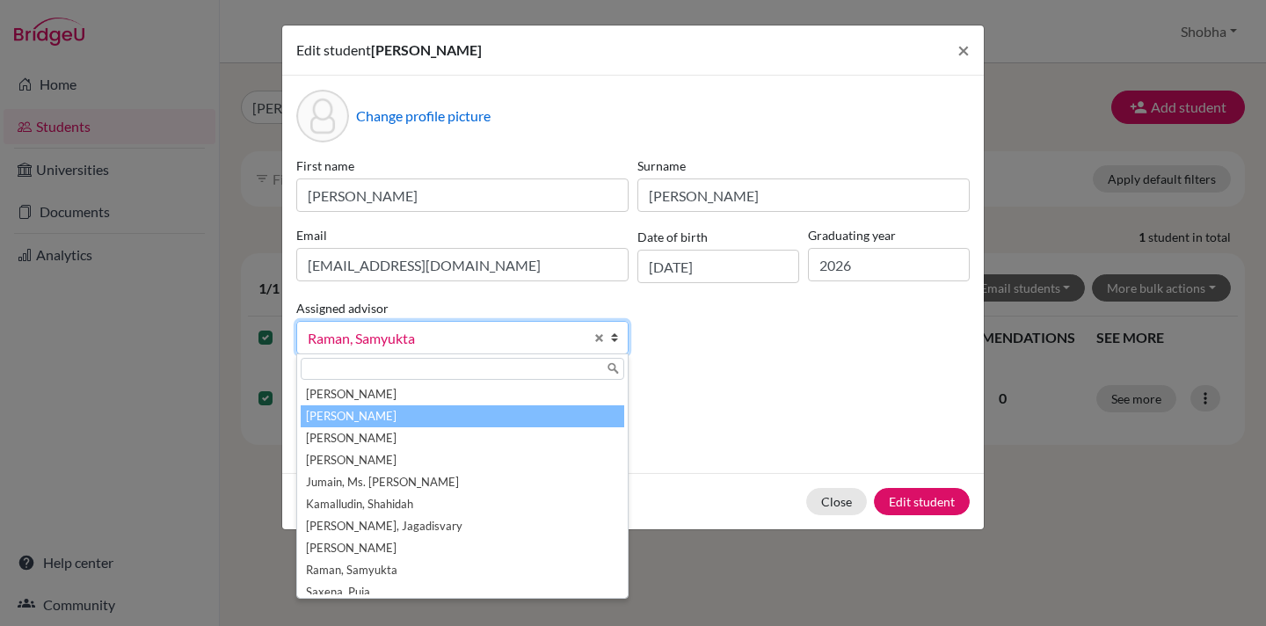
click at [521, 412] on li "[PERSON_NAME]" at bounding box center [463, 416] width 324 height 22
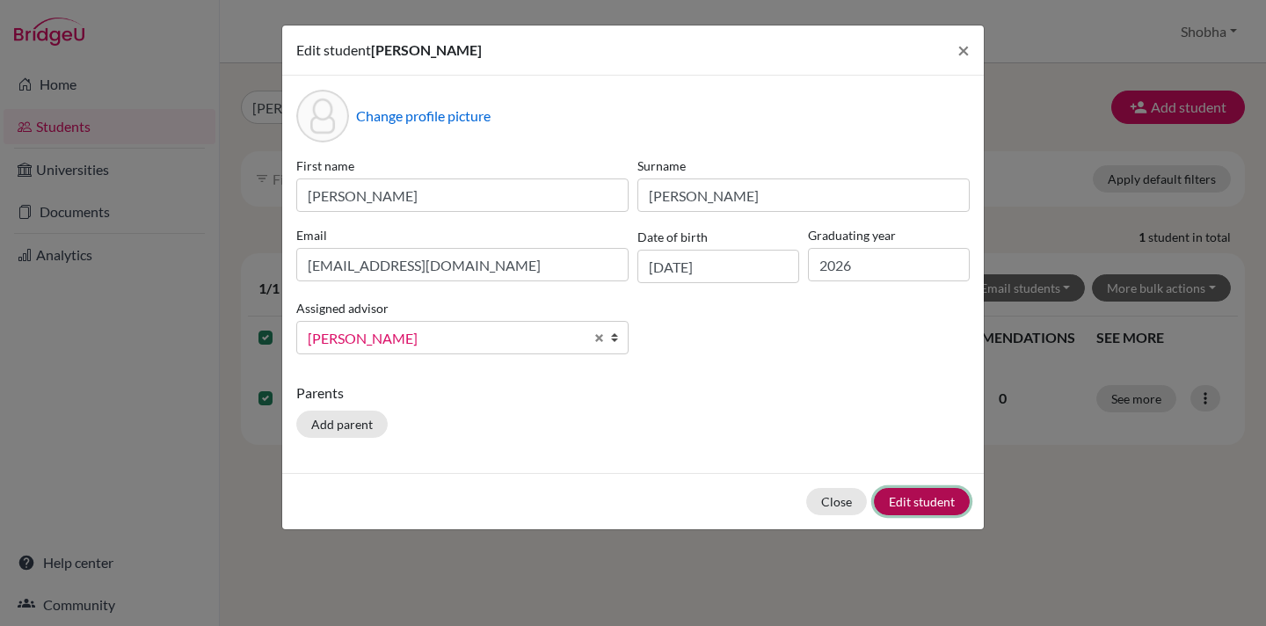
click at [937, 499] on button "Edit student" at bounding box center [922, 501] width 96 height 27
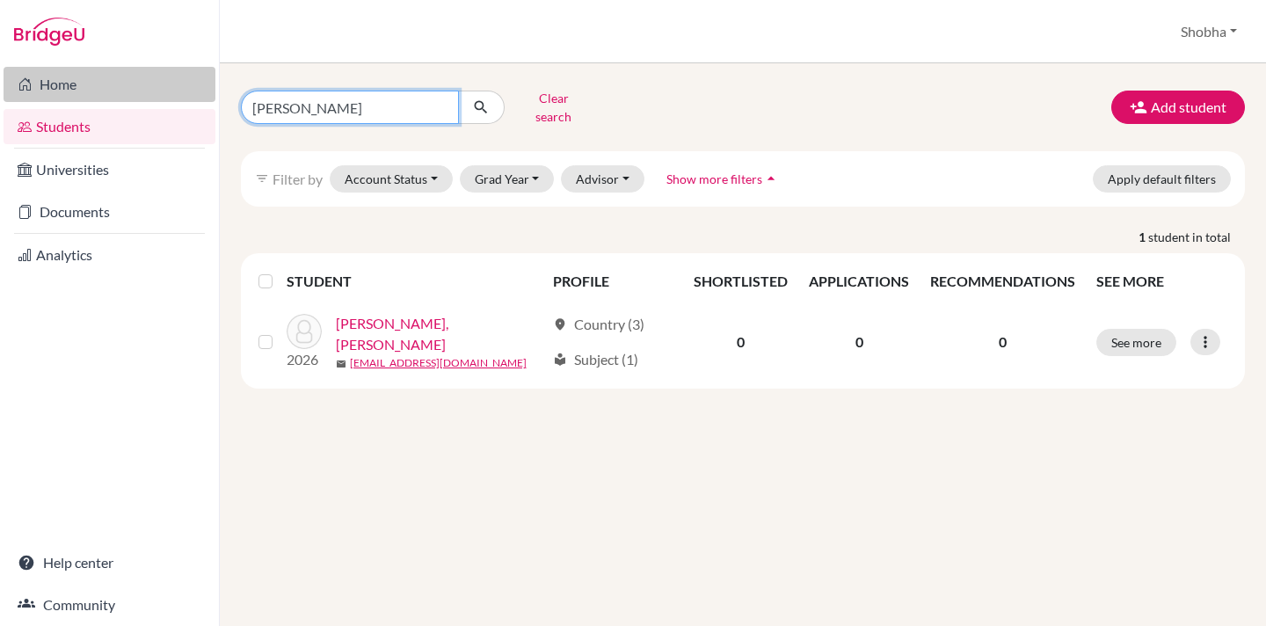
drag, startPoint x: 336, startPoint y: 98, endPoint x: 215, endPoint y: 98, distance: 121.3
click at [215, 98] on div "Home Students Universities Documents Analytics Help center Community Students o…" at bounding box center [633, 313] width 1266 height 626
type input "aditya"
click button "submit" at bounding box center [481, 107] width 47 height 33
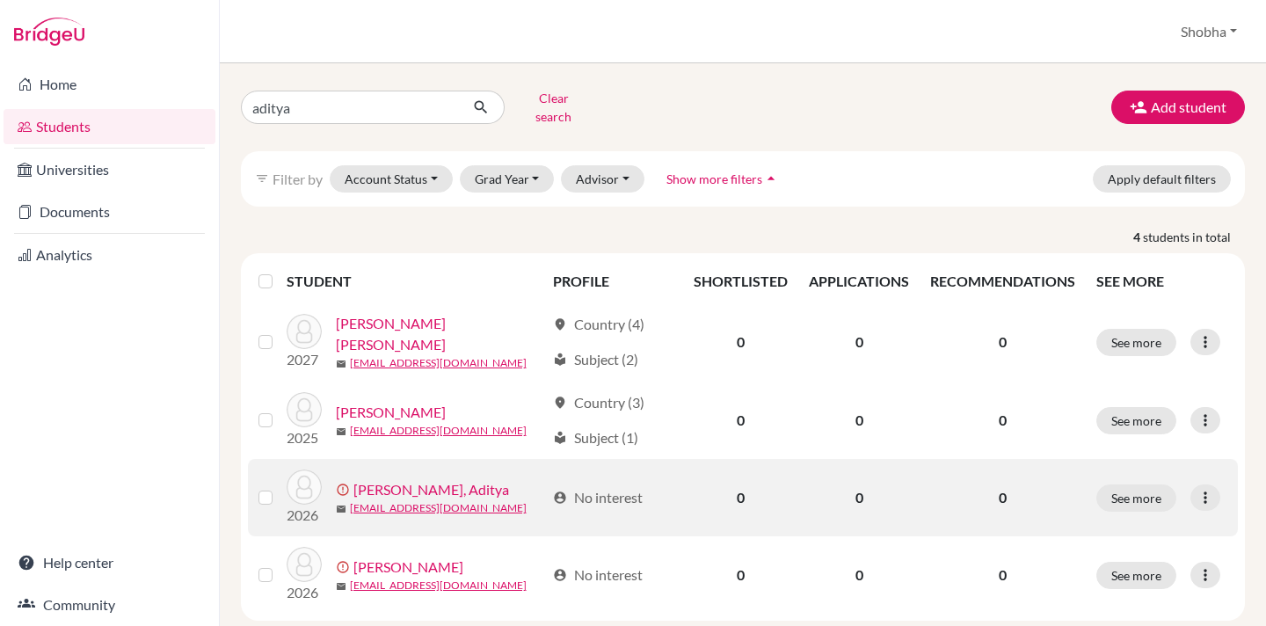
click at [280, 487] on label at bounding box center [280, 487] width 0 height 0
click at [0, 0] on input "checkbox" at bounding box center [0, 0] width 0 height 0
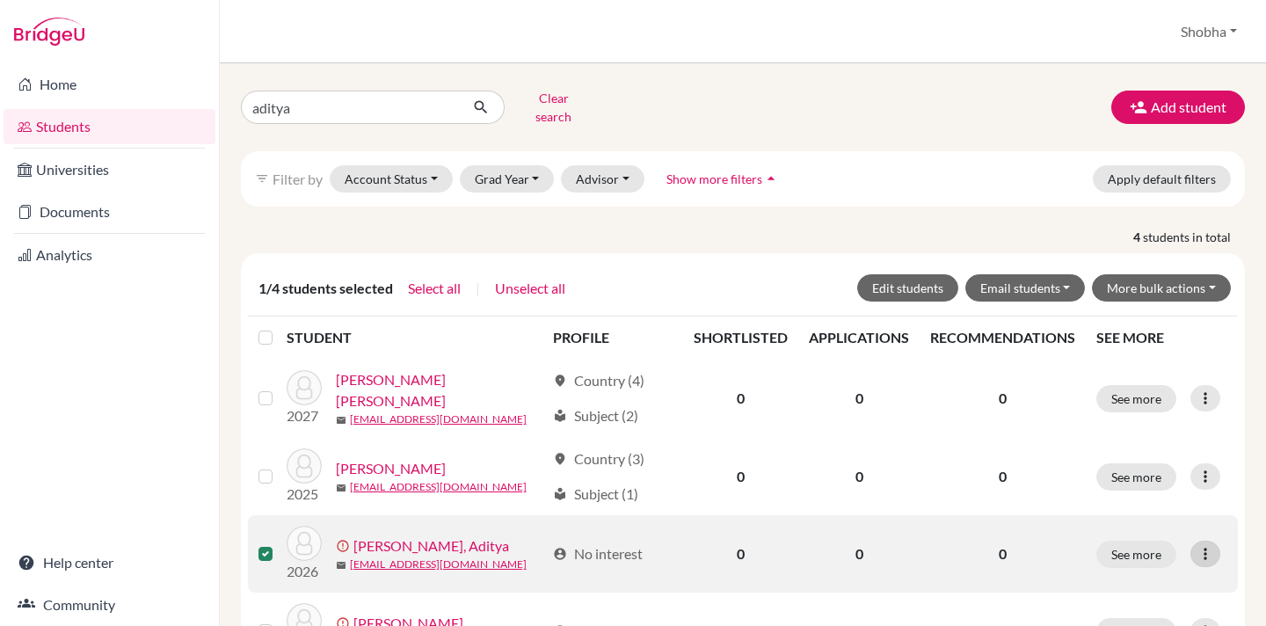
click at [1214, 563] on icon at bounding box center [1206, 554] width 18 height 18
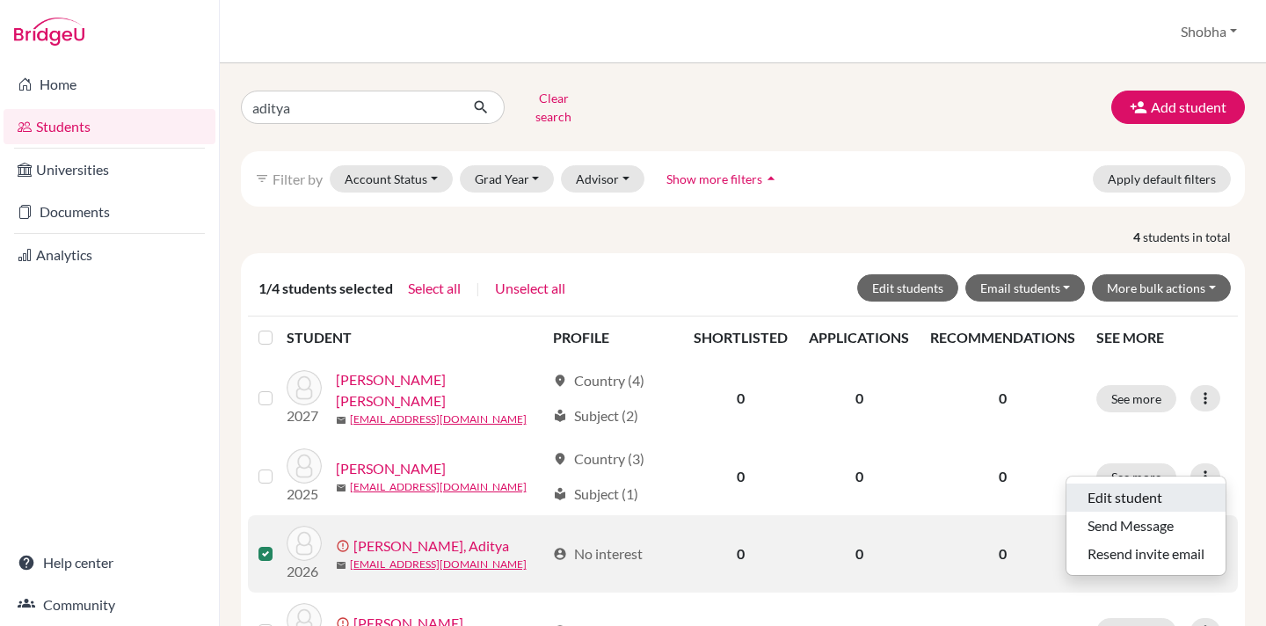
click at [1147, 484] on button "Edit student" at bounding box center [1146, 498] width 159 height 28
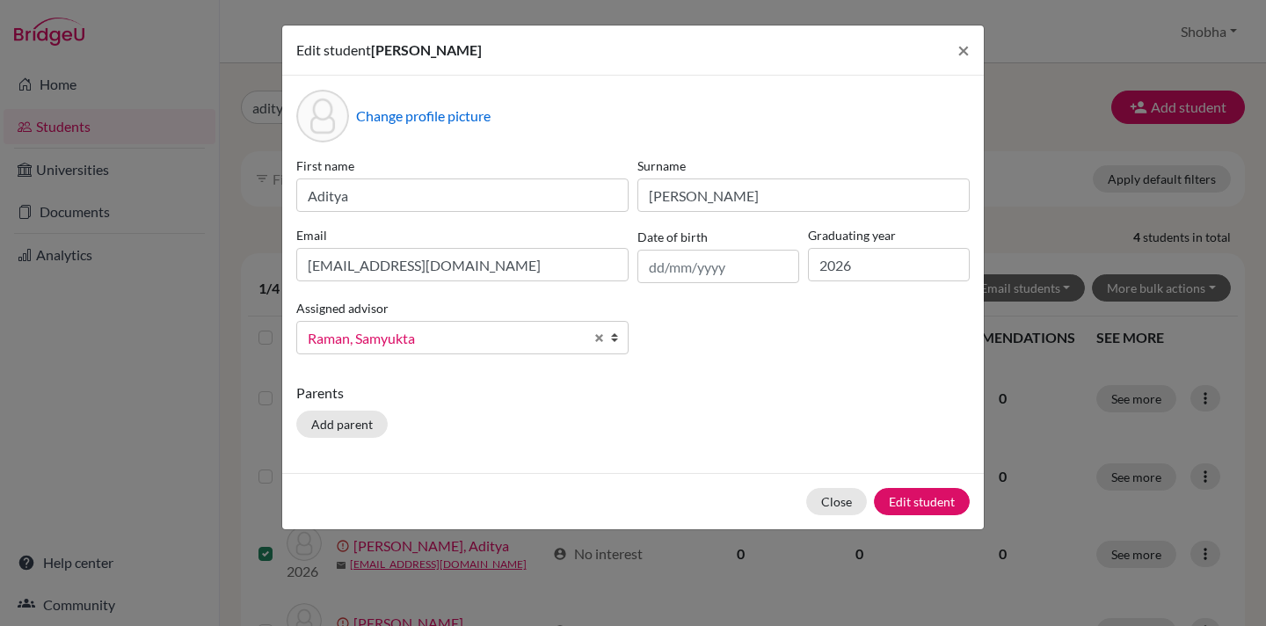
click at [615, 340] on b at bounding box center [619, 338] width 18 height 32
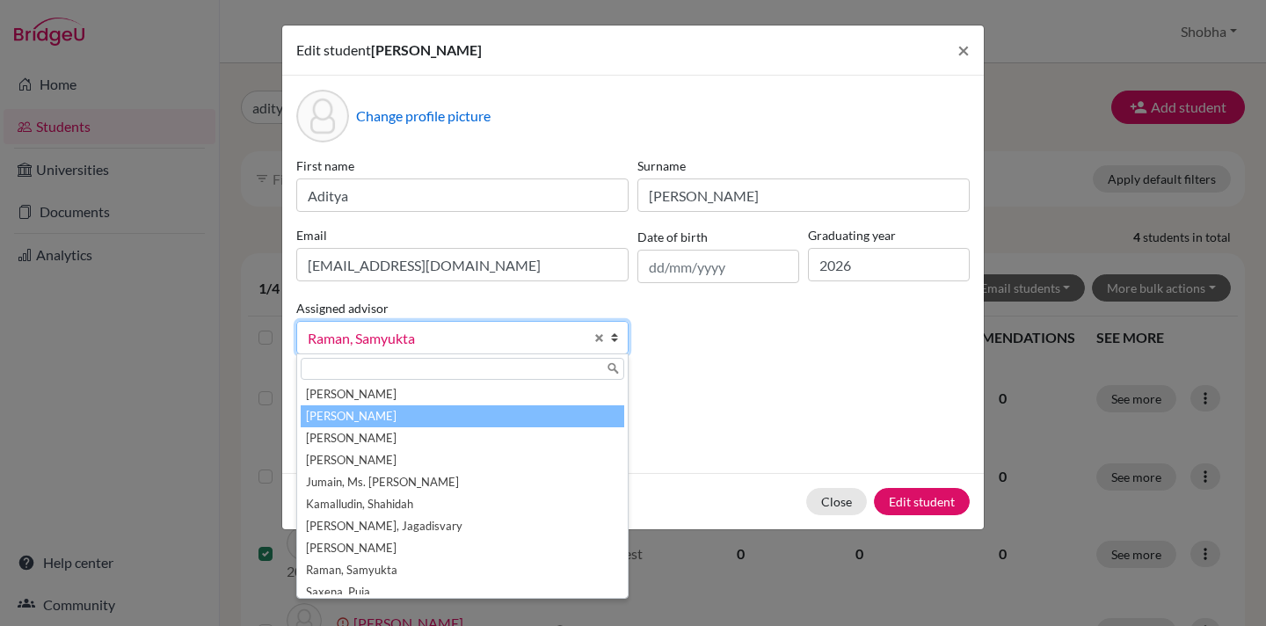
click at [468, 422] on li "[PERSON_NAME]" at bounding box center [463, 416] width 324 height 22
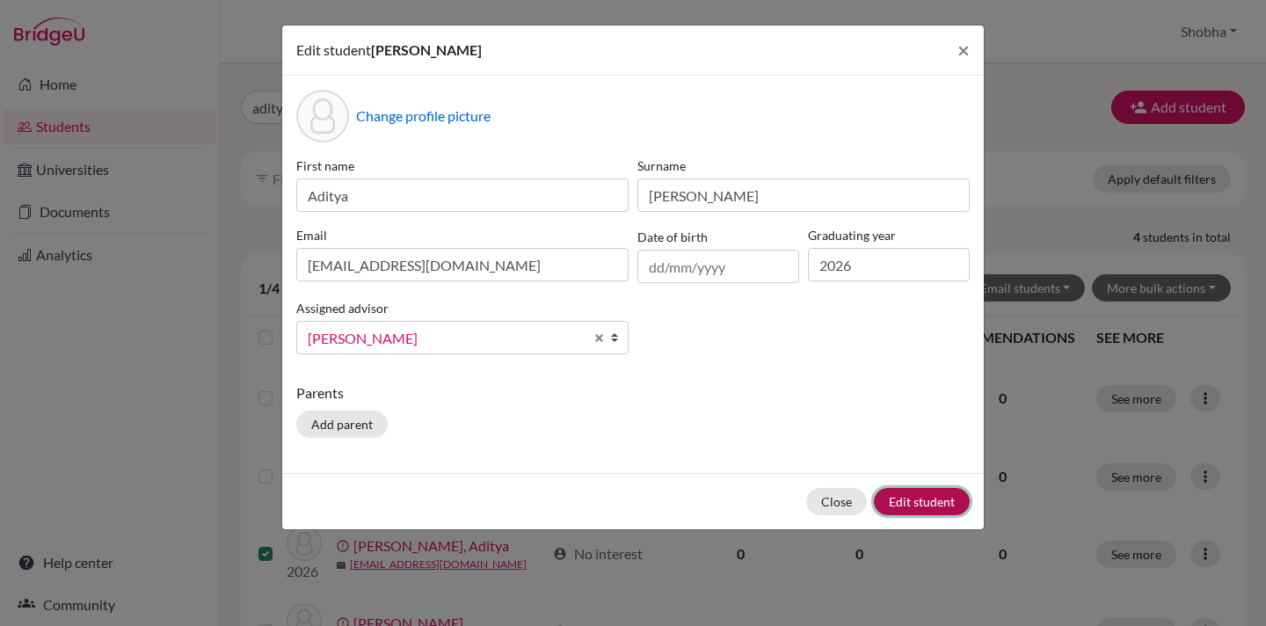
click at [942, 504] on button "Edit student" at bounding box center [922, 501] width 96 height 27
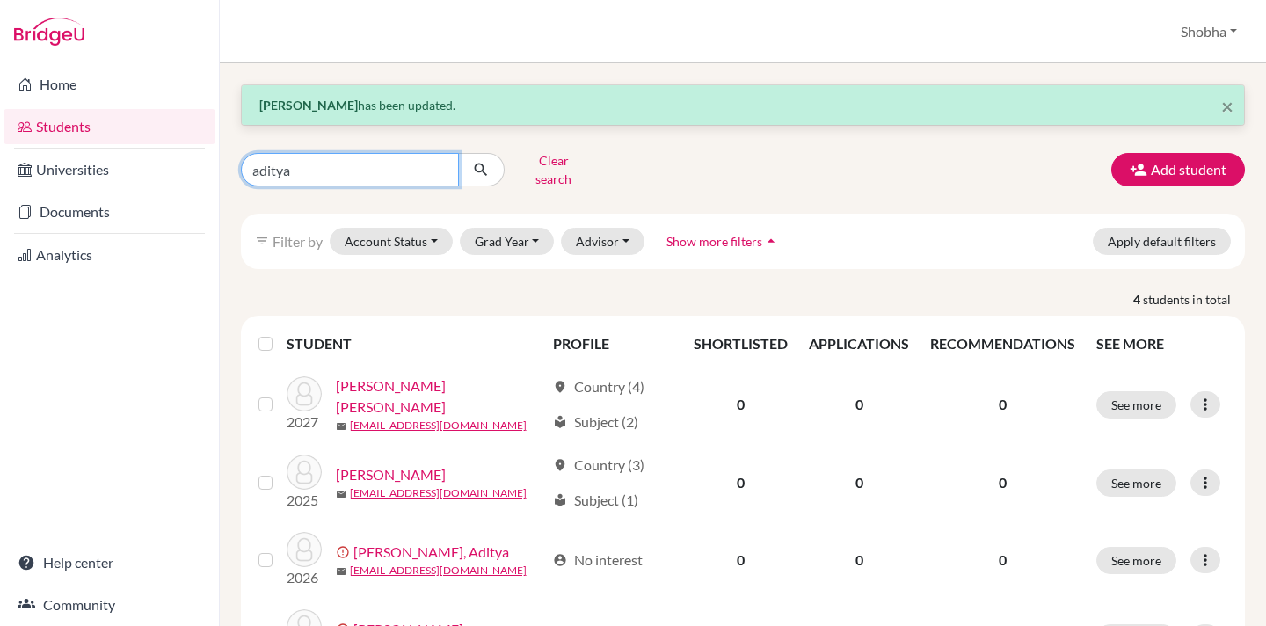
drag, startPoint x: 322, startPoint y: 165, endPoint x: 249, endPoint y: 161, distance: 73.1
click at [249, 161] on input "aditya" at bounding box center [350, 169] width 218 height 33
type input "Diya [PERSON_NAME]"
click button "submit" at bounding box center [481, 169] width 47 height 33
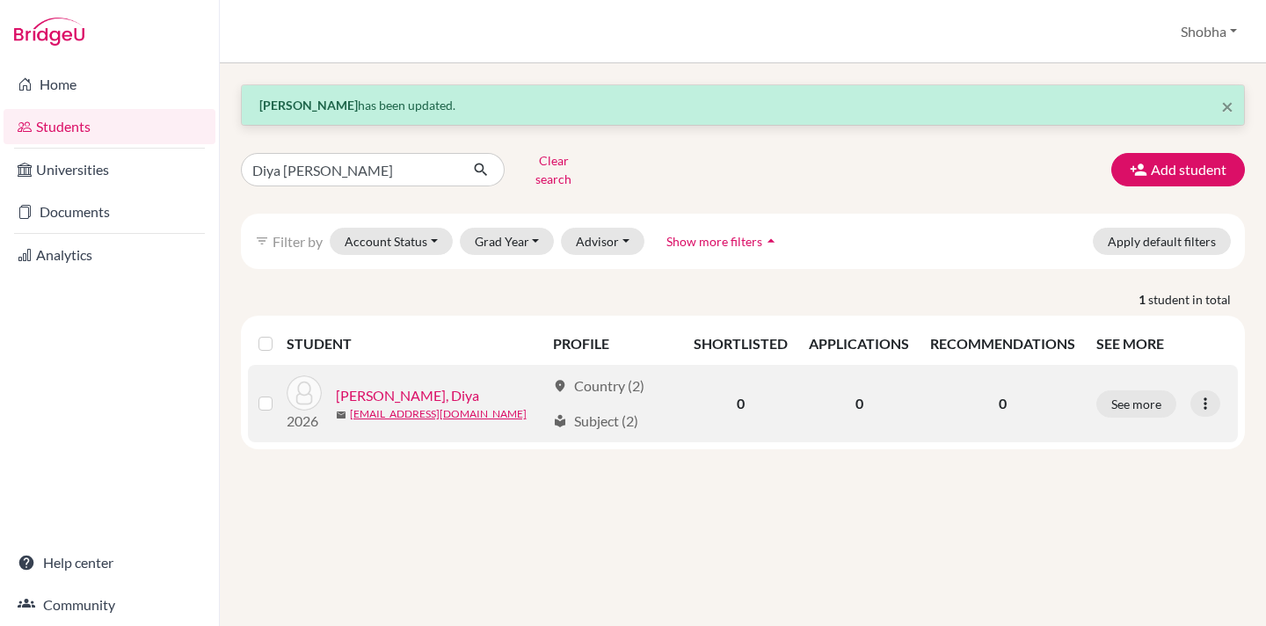
click at [280, 393] on label at bounding box center [280, 393] width 0 height 0
click at [0, 0] on input "checkbox" at bounding box center [0, 0] width 0 height 0
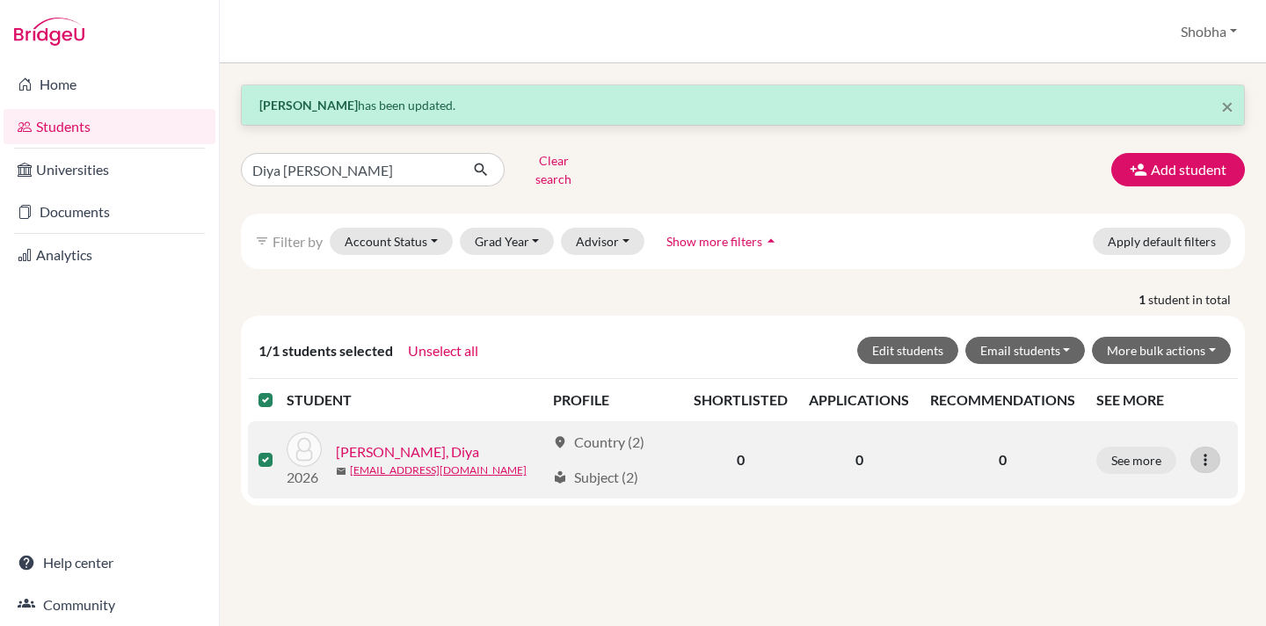
click at [1209, 451] on icon at bounding box center [1206, 460] width 18 height 18
click at [1162, 483] on button "Edit student" at bounding box center [1132, 497] width 139 height 28
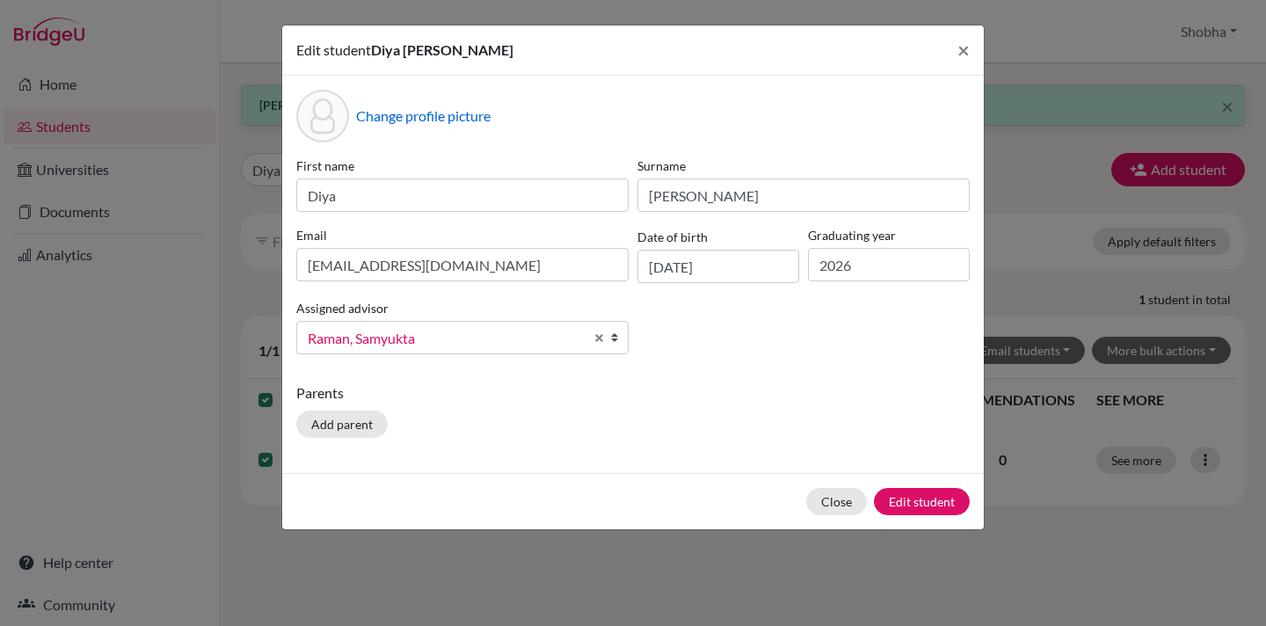
click at [613, 339] on b at bounding box center [619, 338] width 18 height 32
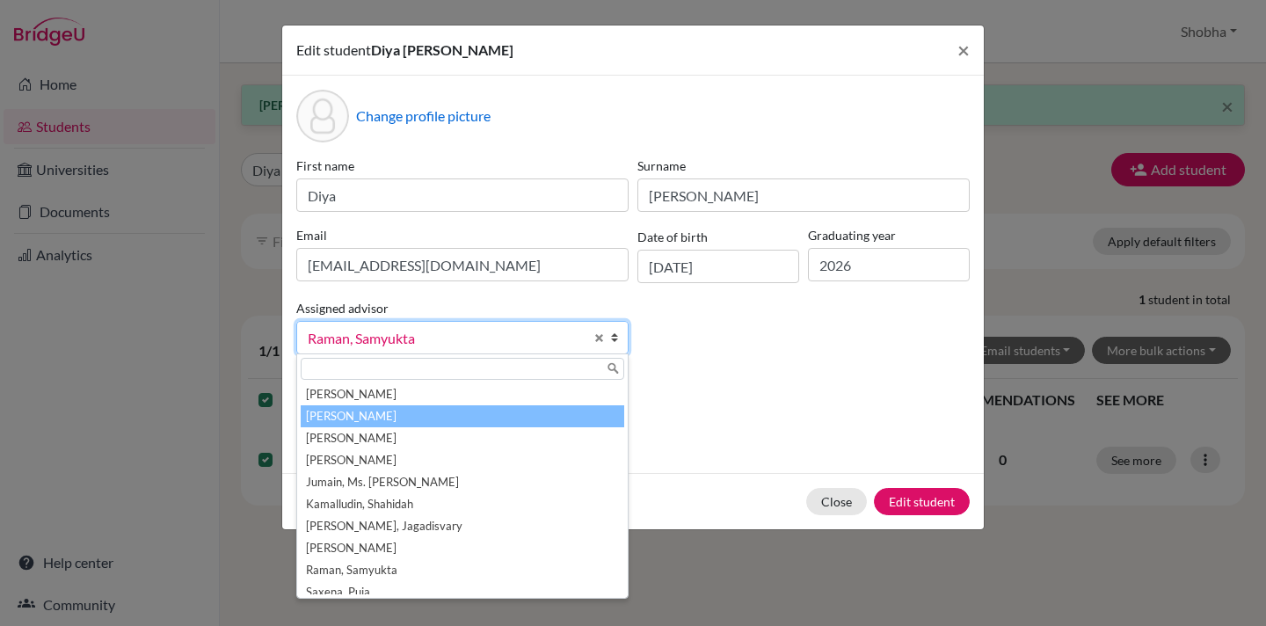
click at [514, 416] on li "Balaraman, Shobha" at bounding box center [463, 416] width 324 height 22
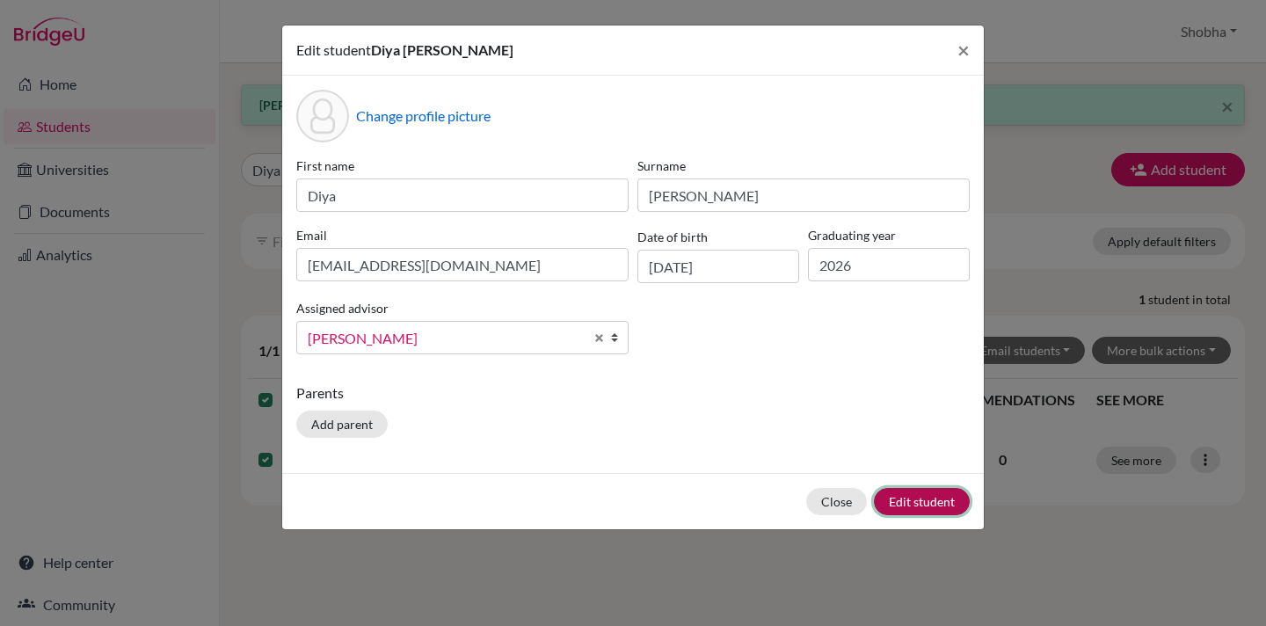
click at [945, 505] on button "Edit student" at bounding box center [922, 501] width 96 height 27
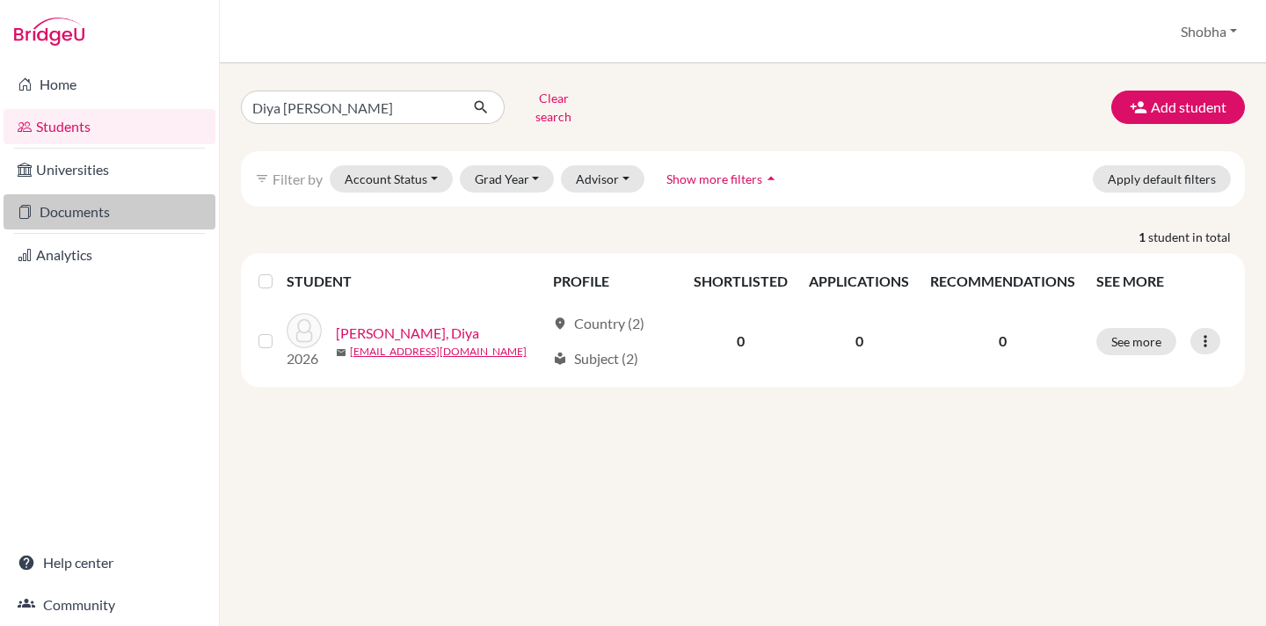
click at [85, 218] on link "Documents" at bounding box center [110, 211] width 212 height 35
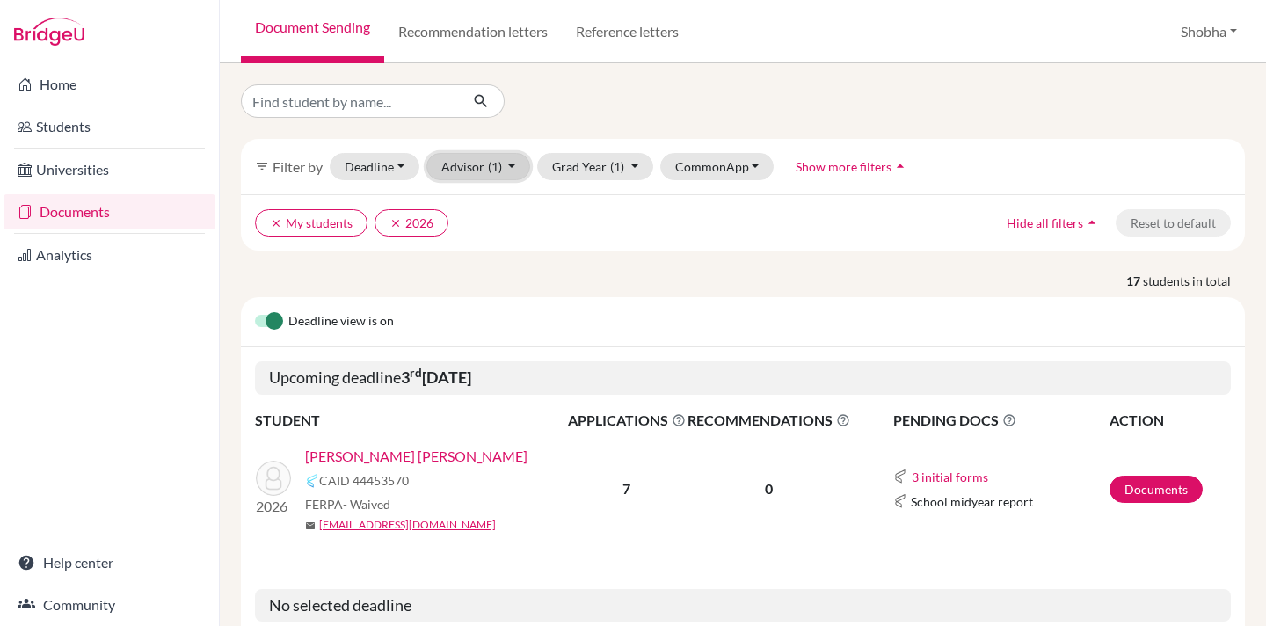
click at [515, 162] on button "Advisor (1)" at bounding box center [478, 166] width 105 height 27
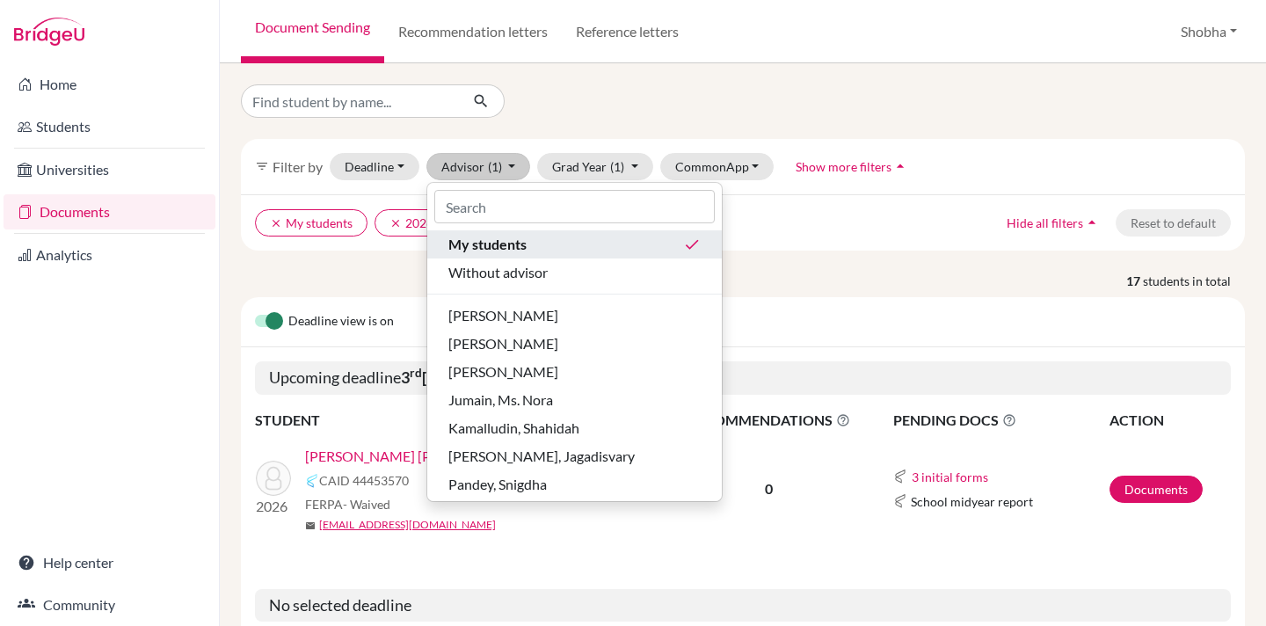
click at [521, 242] on span "My students" at bounding box center [487, 244] width 78 height 21
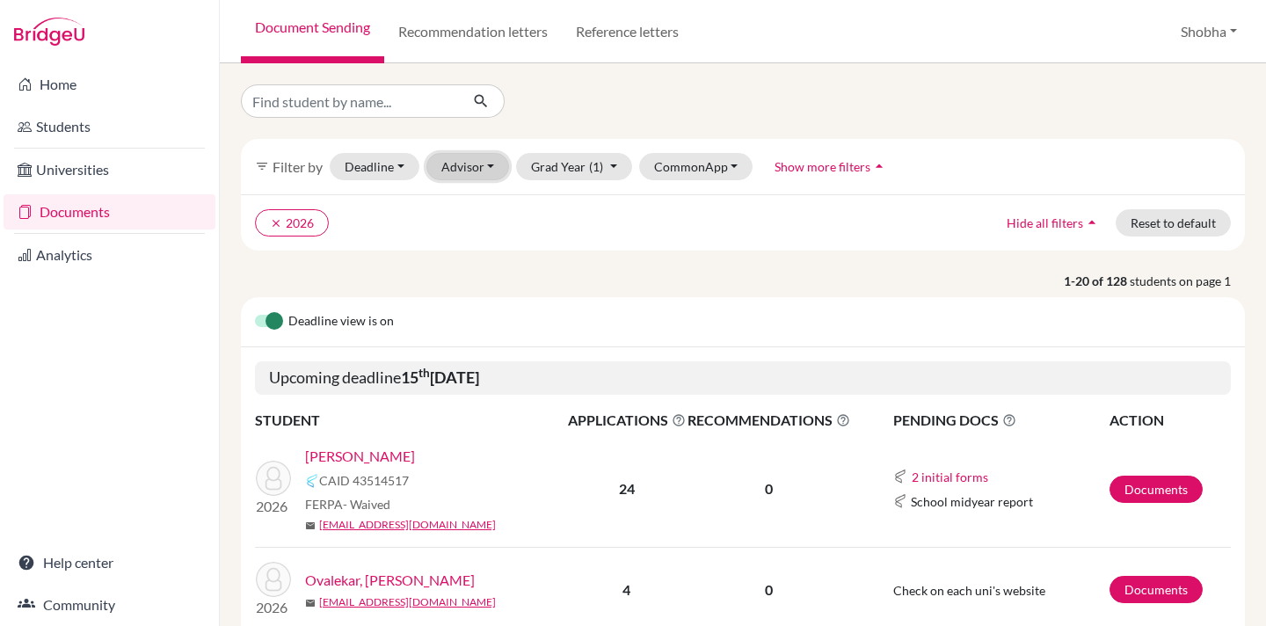
click at [492, 163] on button "Advisor" at bounding box center [468, 166] width 84 height 27
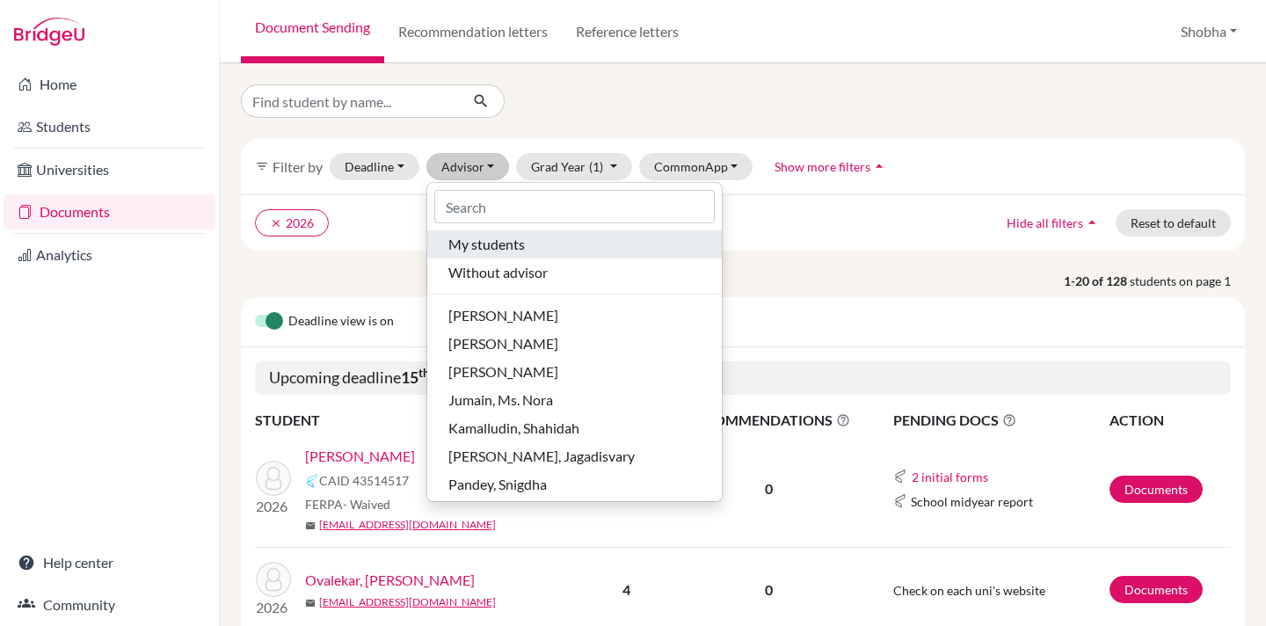
click at [499, 249] on span "My students" at bounding box center [486, 244] width 76 height 21
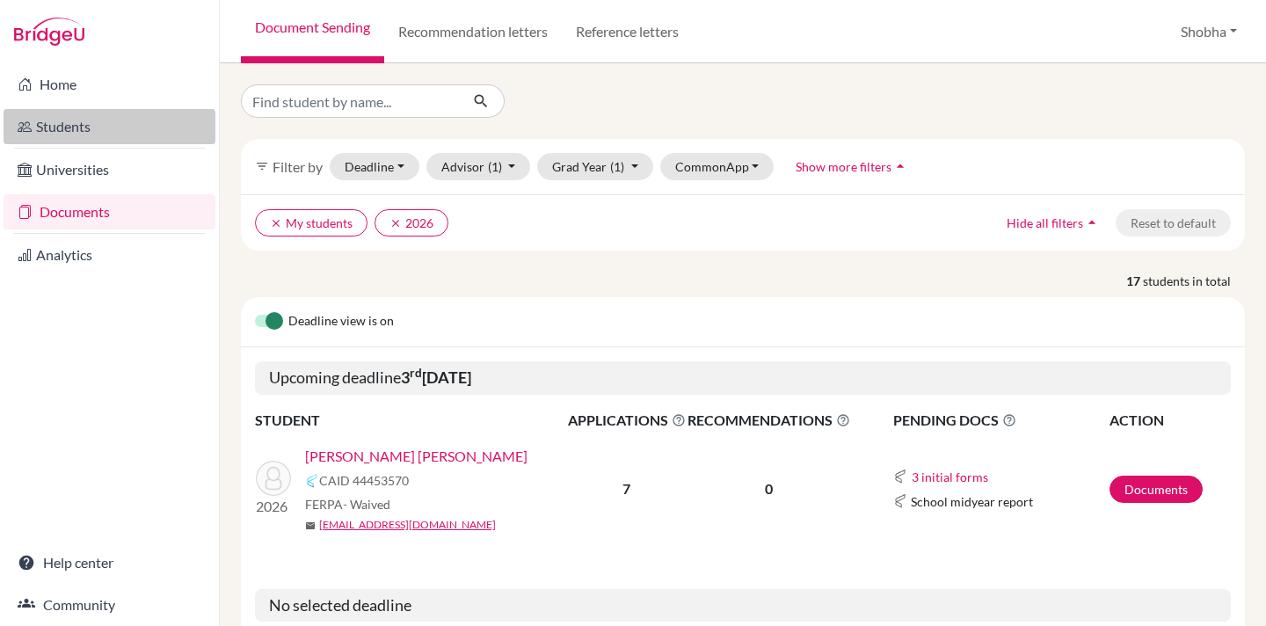
click at [69, 121] on link "Students" at bounding box center [110, 126] width 212 height 35
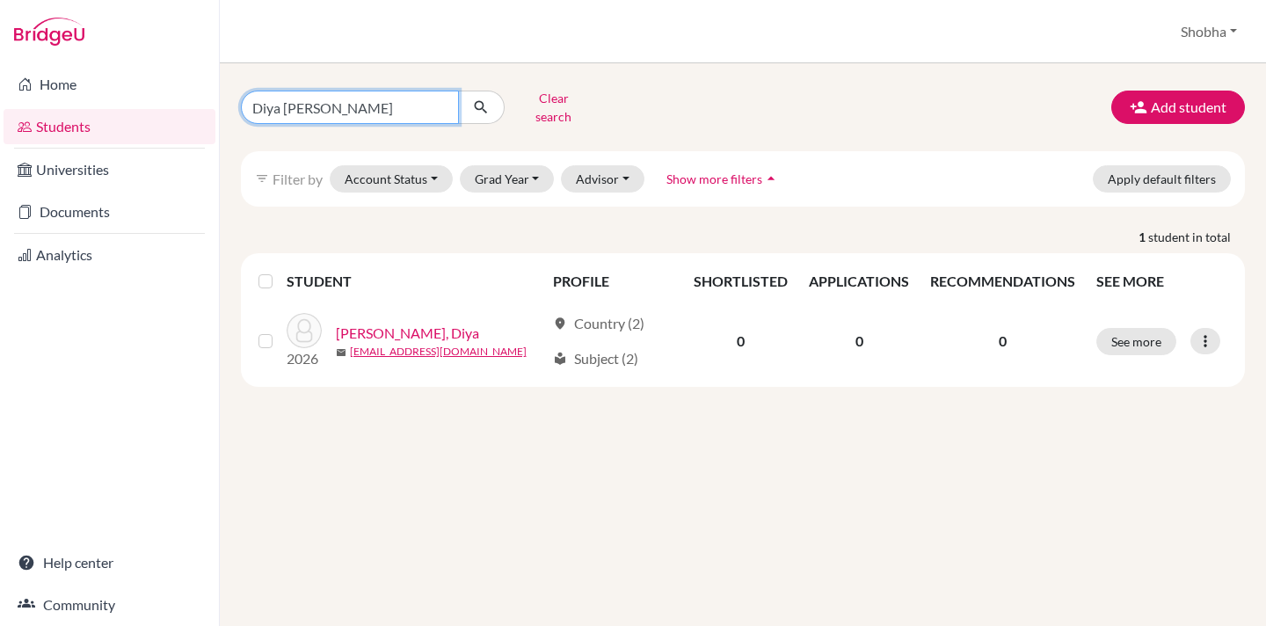
drag, startPoint x: 320, startPoint y: 107, endPoint x: 249, endPoint y: 105, distance: 71.3
click at [249, 105] on input "Diya [PERSON_NAME]" at bounding box center [350, 107] width 218 height 33
type input "amrutha"
click button "submit" at bounding box center [481, 107] width 47 height 33
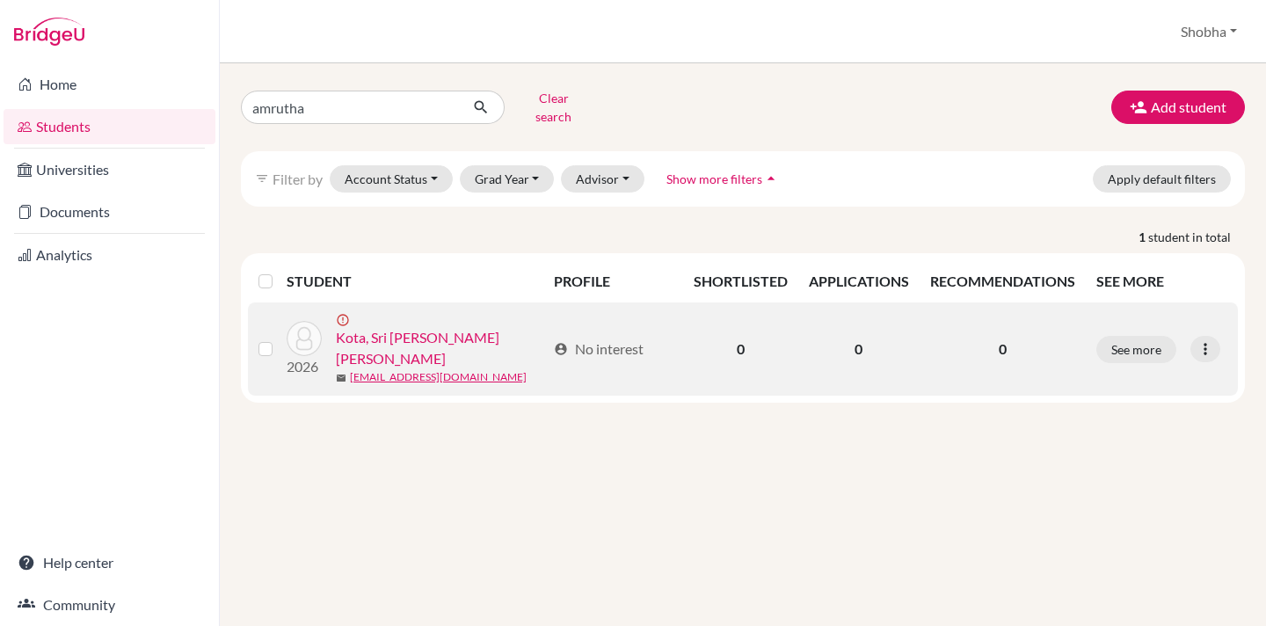
click at [280, 339] on label at bounding box center [280, 339] width 0 height 0
click at [0, 0] on input "checkbox" at bounding box center [0, 0] width 0 height 0
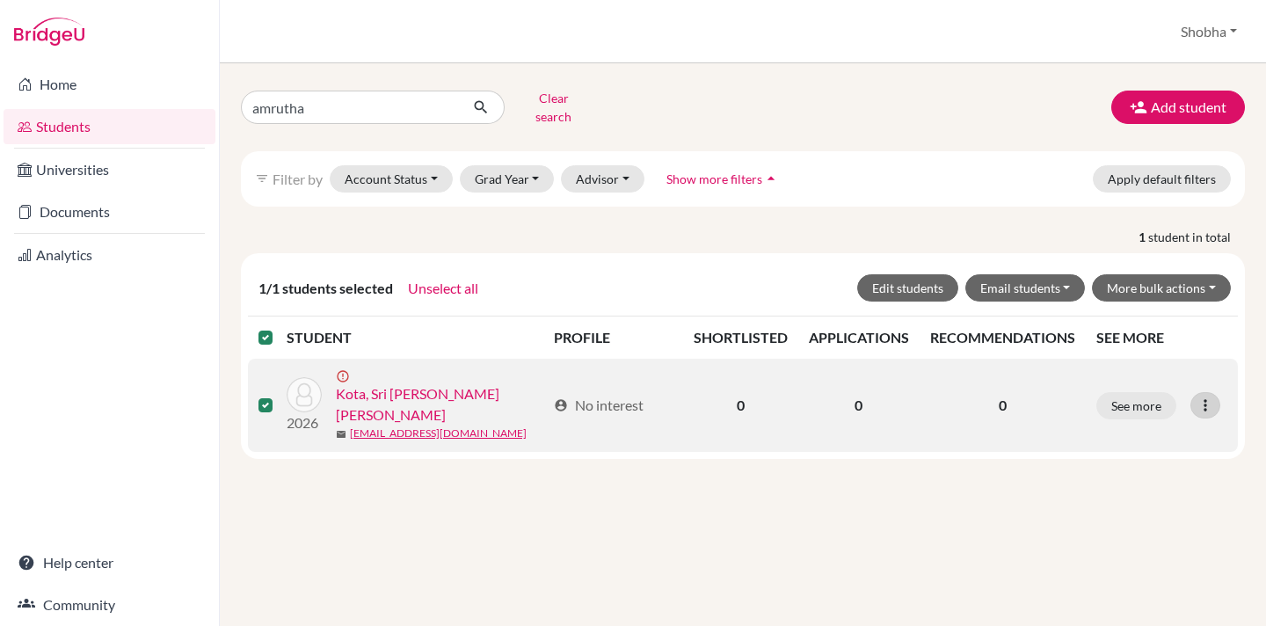
click at [1213, 397] on icon at bounding box center [1206, 406] width 18 height 18
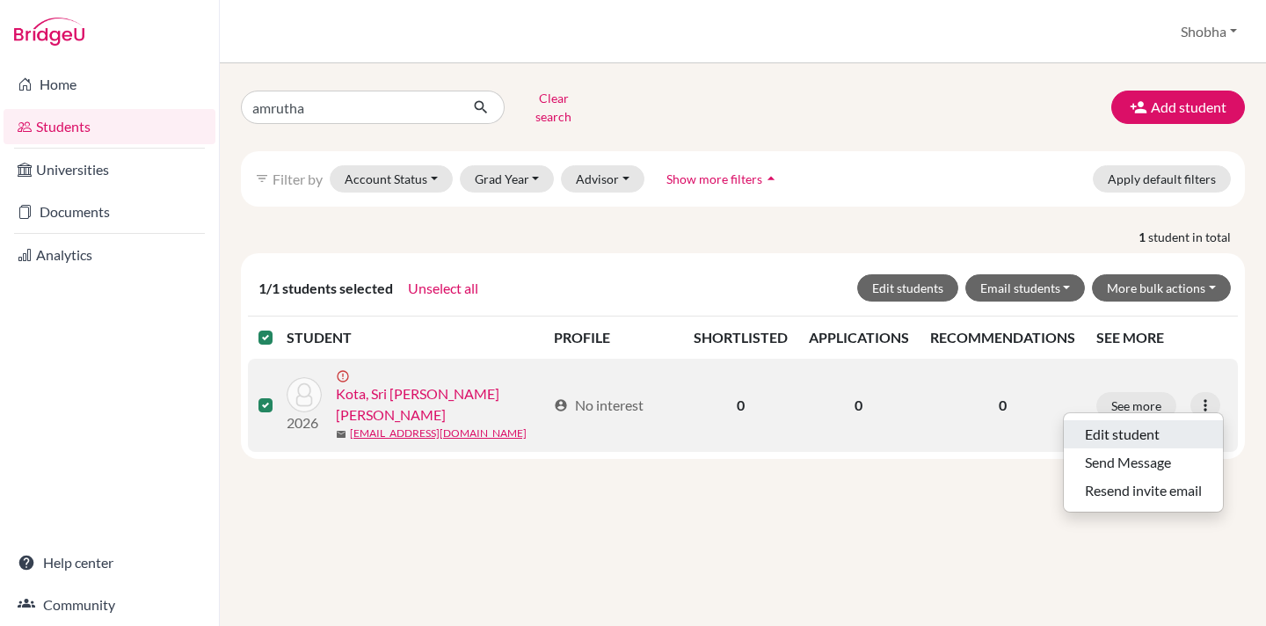
click at [1169, 421] on button "Edit student" at bounding box center [1143, 434] width 159 height 28
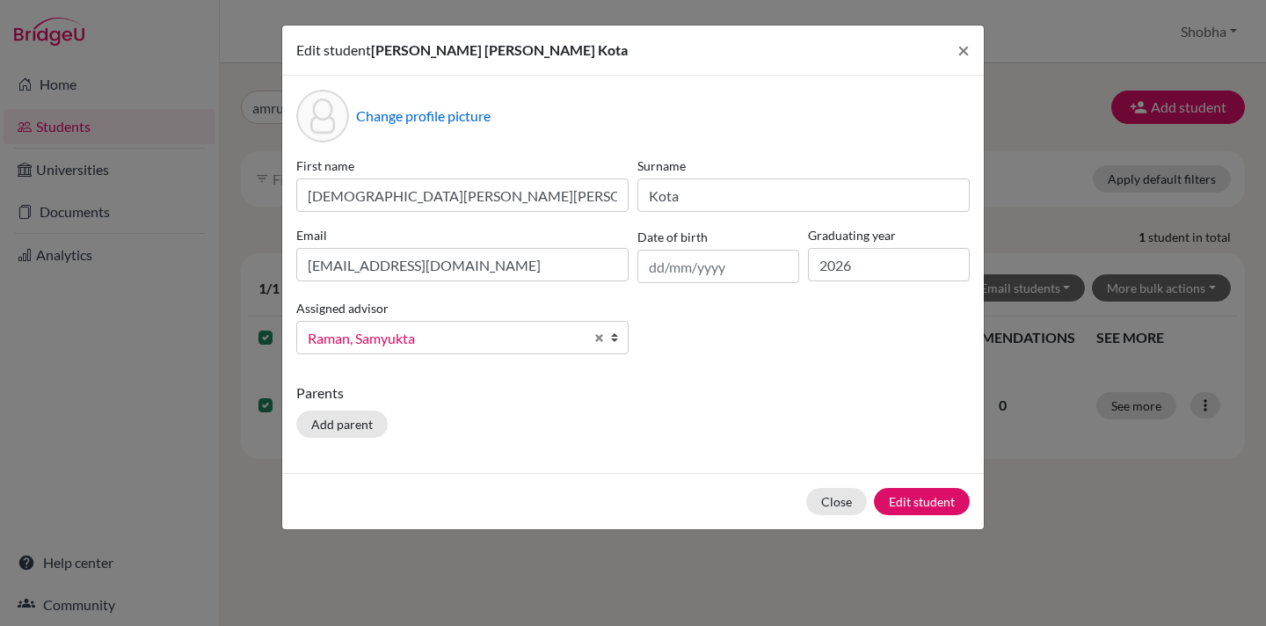
click at [617, 335] on b at bounding box center [619, 338] width 18 height 32
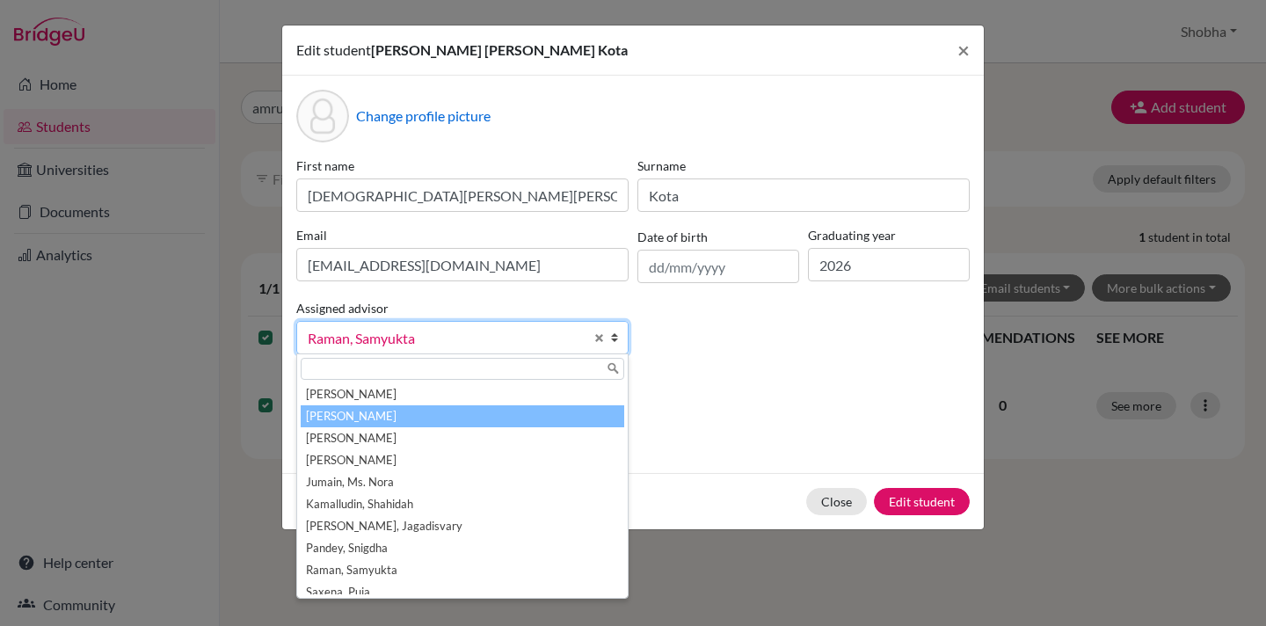
click at [484, 408] on li "[PERSON_NAME]" at bounding box center [463, 416] width 324 height 22
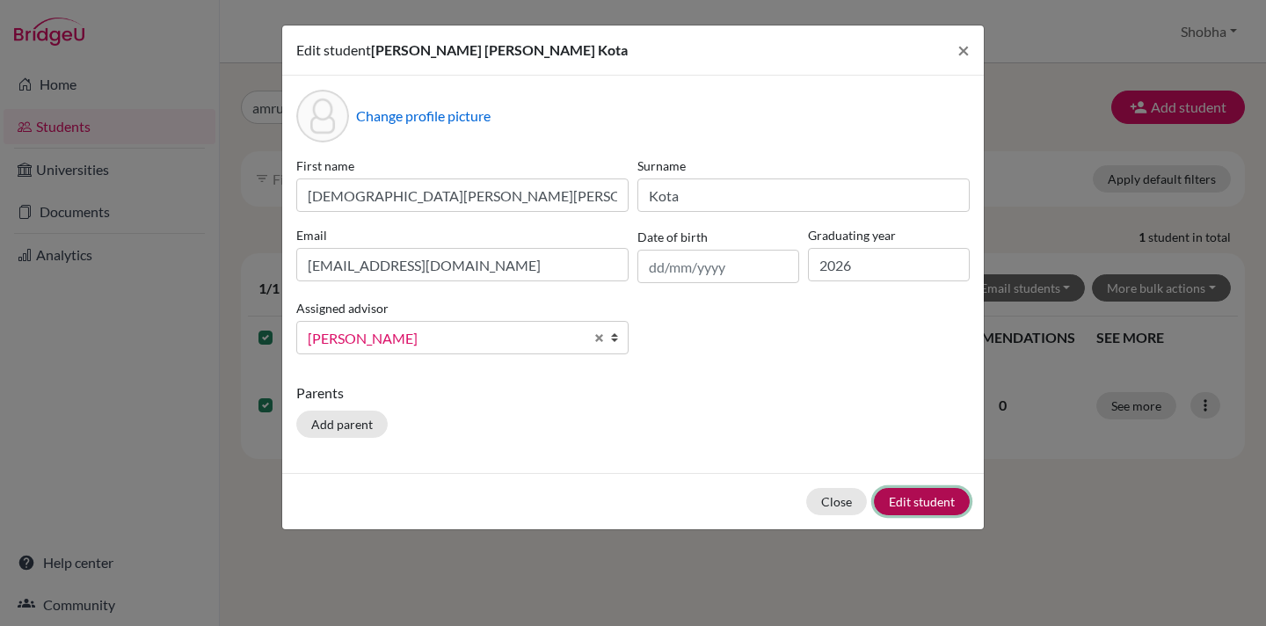
click at [936, 503] on button "Edit student" at bounding box center [922, 501] width 96 height 27
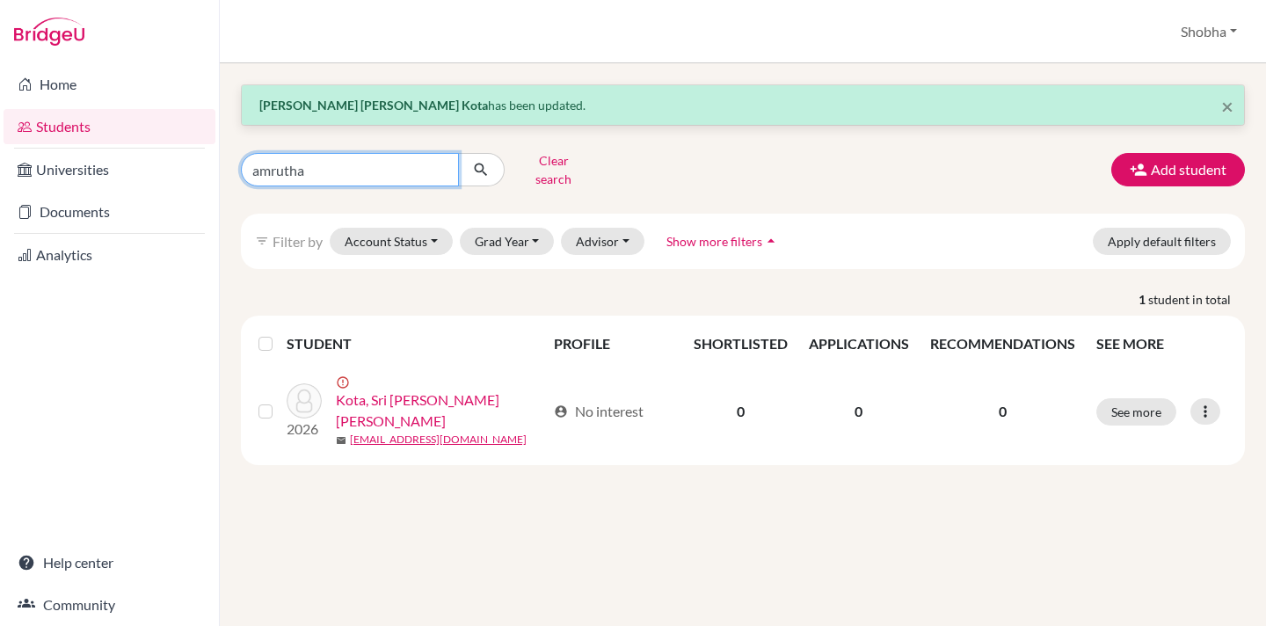
drag, startPoint x: 317, startPoint y: 164, endPoint x: 247, endPoint y: 162, distance: 70.4
click at [247, 162] on input "amrutha" at bounding box center [350, 169] width 218 height 33
type input "lisann"
click button "submit" at bounding box center [481, 169] width 47 height 33
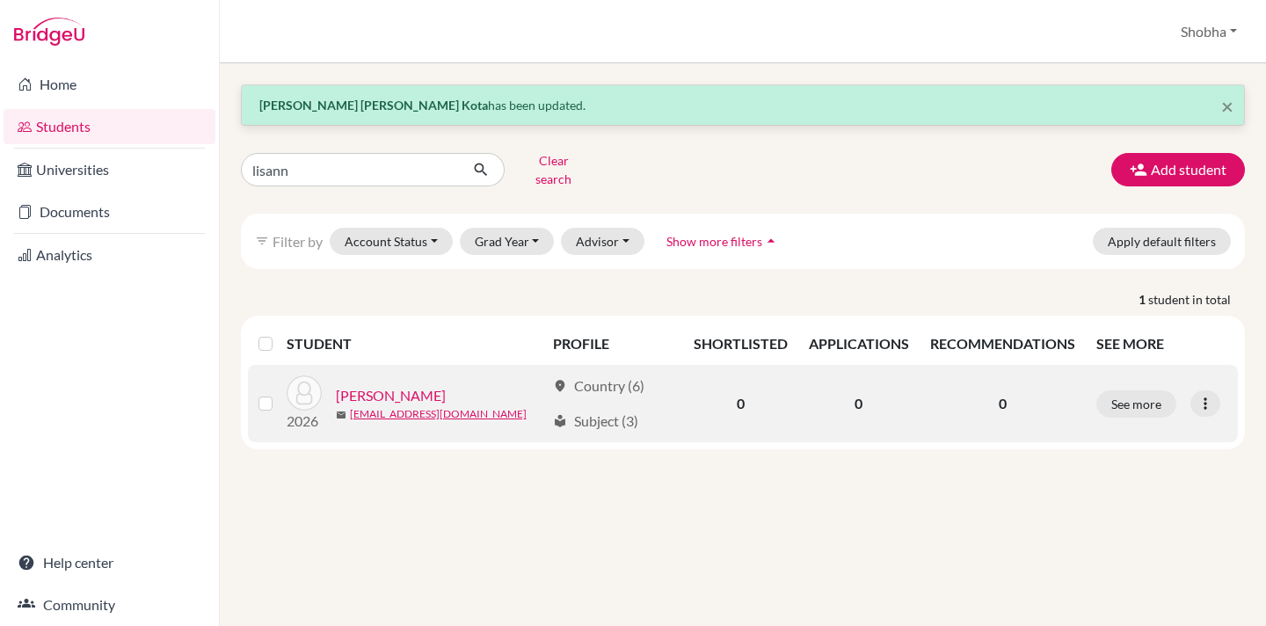
click at [280, 393] on label at bounding box center [280, 393] width 0 height 0
click at [0, 0] on input "checkbox" at bounding box center [0, 0] width 0 height 0
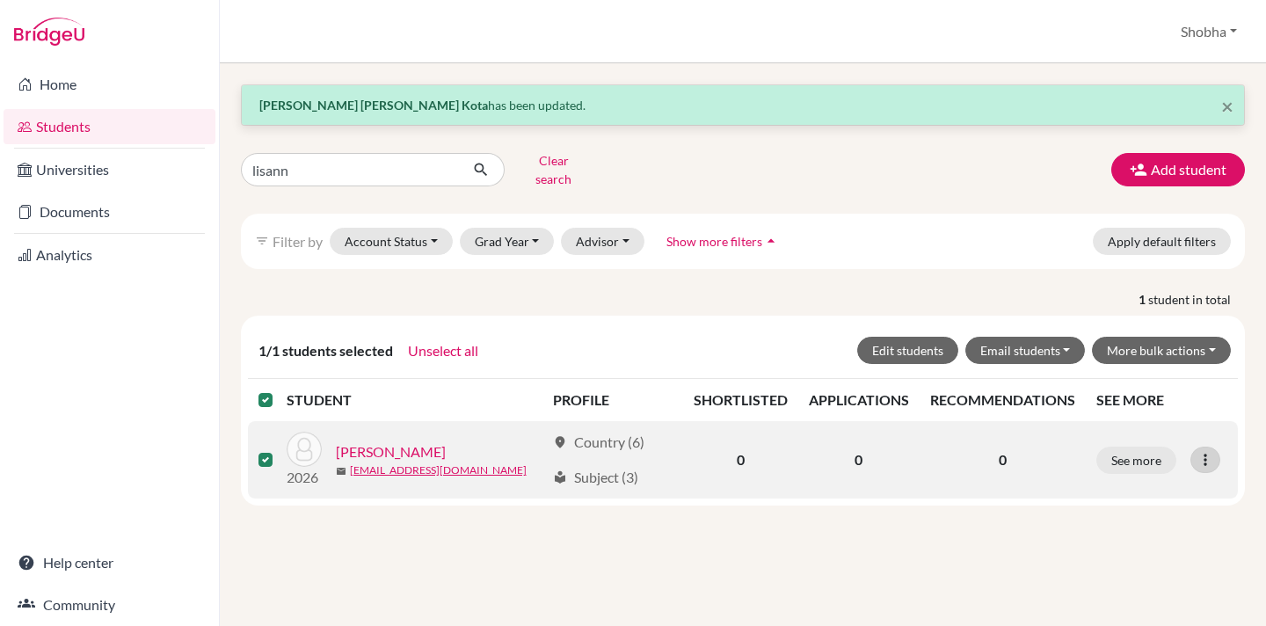
click at [1213, 451] on icon at bounding box center [1206, 460] width 18 height 18
click at [1166, 483] on button "Edit student" at bounding box center [1134, 497] width 139 height 28
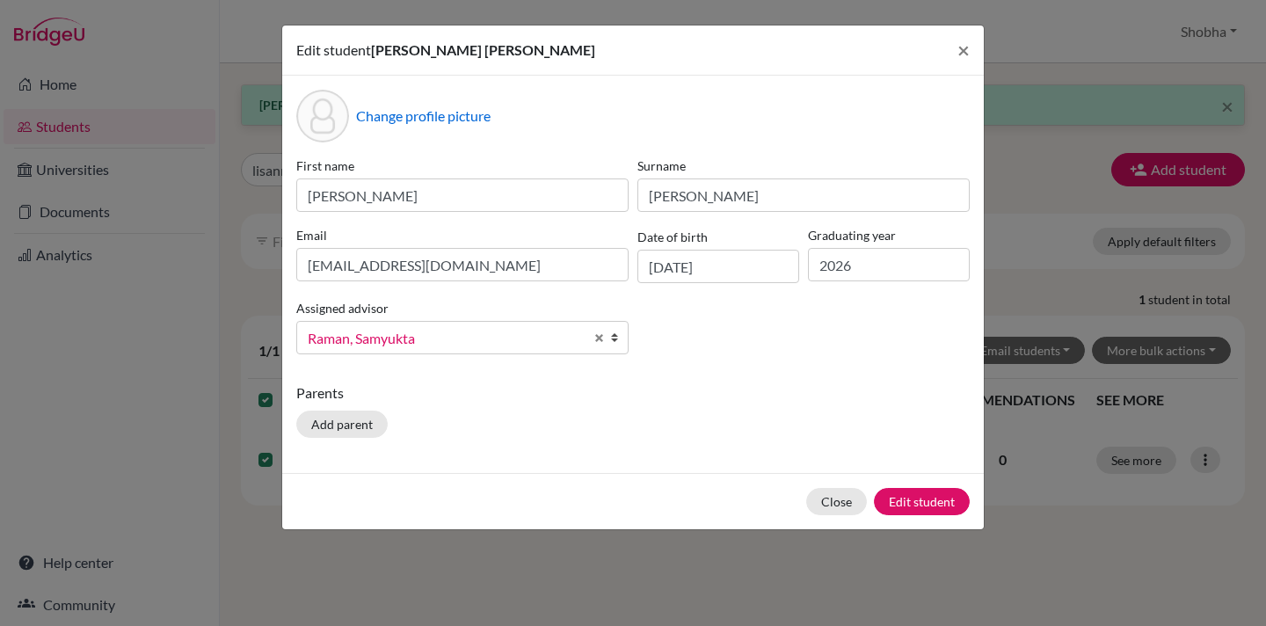
click at [614, 340] on b at bounding box center [619, 338] width 18 height 32
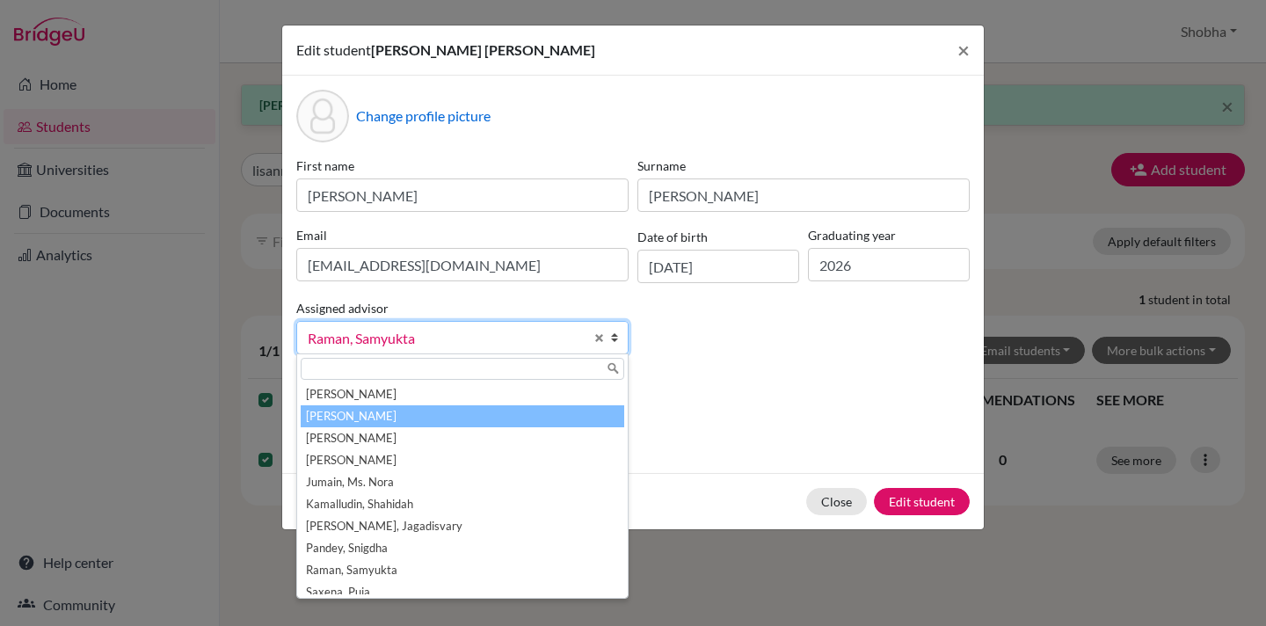
click at [512, 405] on li "[PERSON_NAME]" at bounding box center [463, 416] width 324 height 22
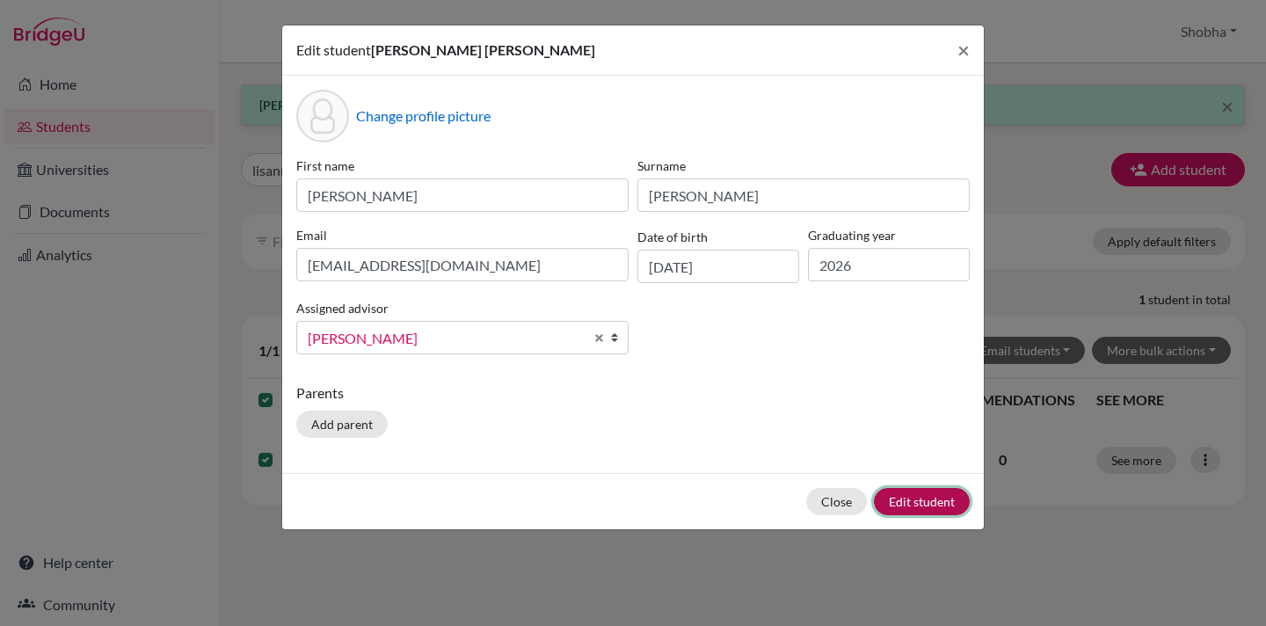
click at [920, 507] on button "Edit student" at bounding box center [922, 501] width 96 height 27
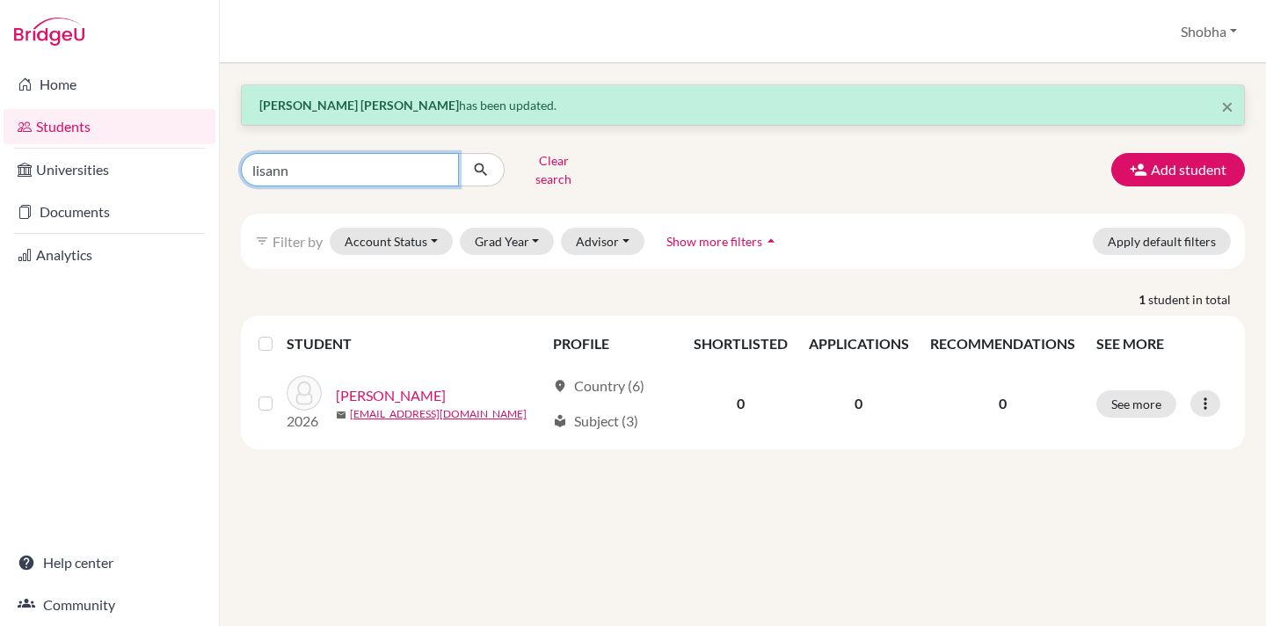
drag, startPoint x: 317, startPoint y: 165, endPoint x: 216, endPoint y: 165, distance: 101.1
click at [216, 165] on div "Home Students Universities Documents Analytics Help center Community Students o…" at bounding box center [633, 313] width 1266 height 626
type input "[PERSON_NAME]"
click button "submit" at bounding box center [481, 169] width 47 height 33
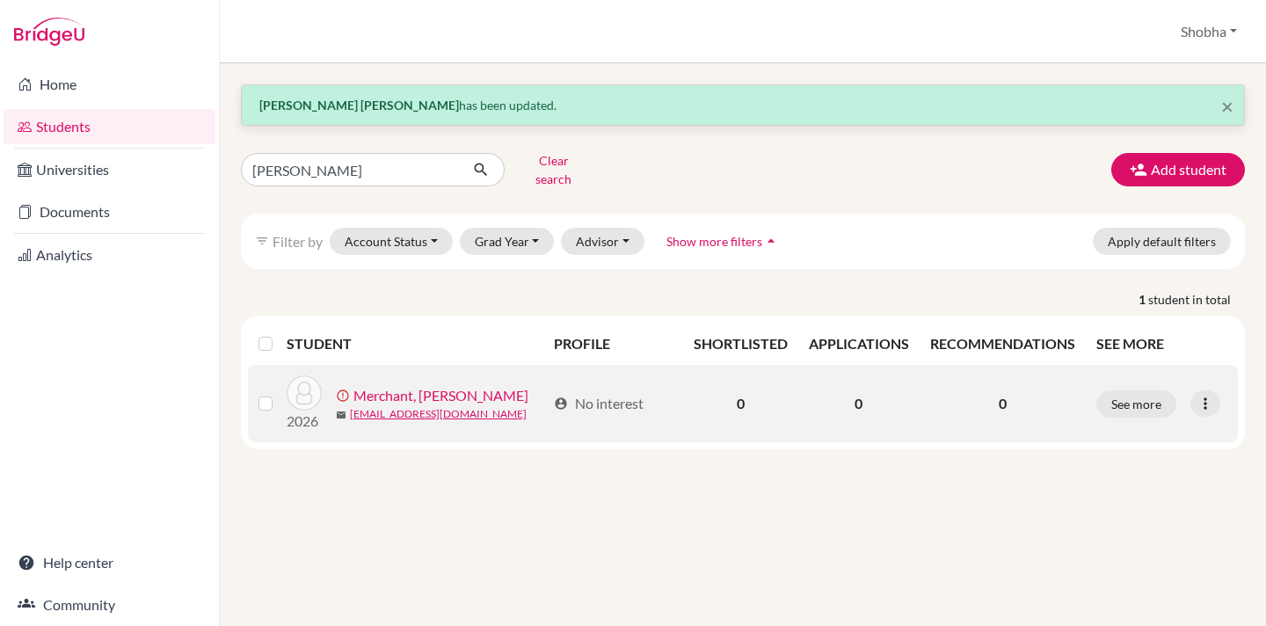
click at [280, 393] on label at bounding box center [280, 393] width 0 height 0
click at [0, 0] on input "checkbox" at bounding box center [0, 0] width 0 height 0
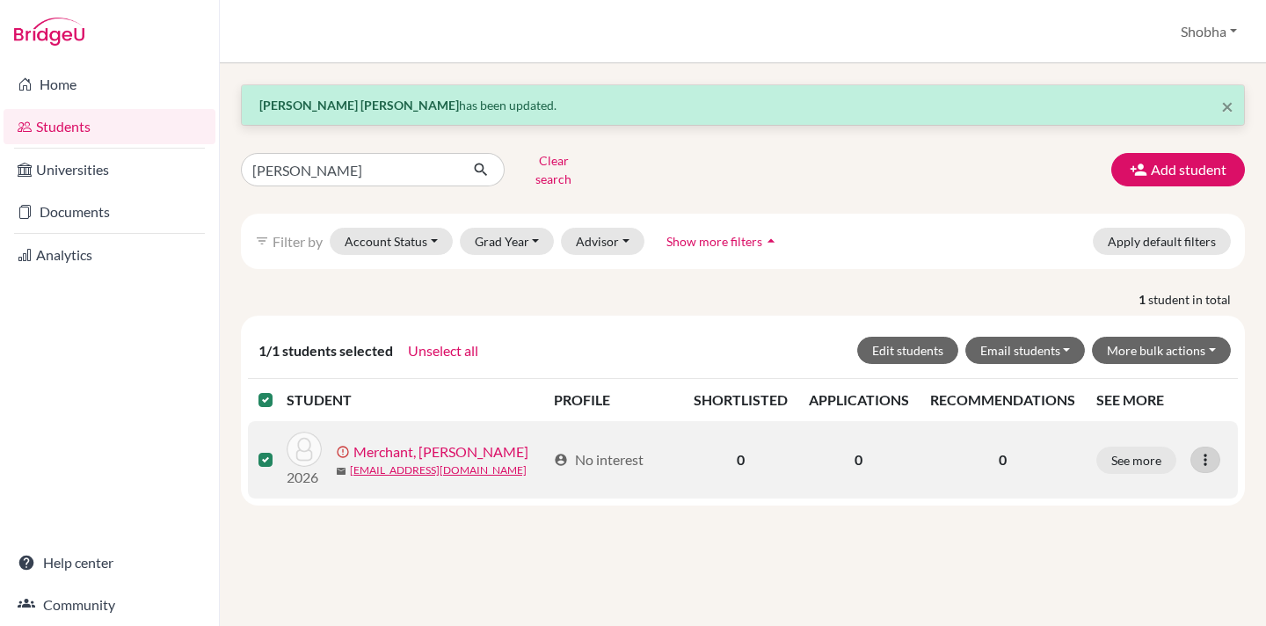
click at [1214, 451] on icon at bounding box center [1206, 460] width 18 height 18
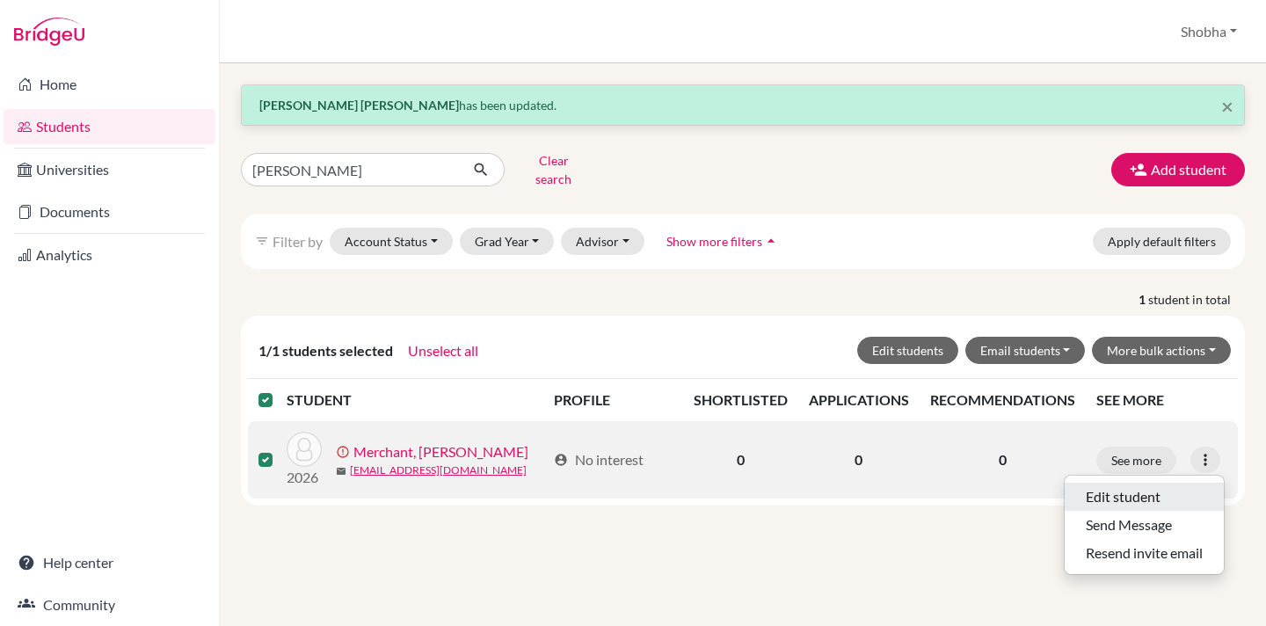
click at [1162, 487] on button "Edit student" at bounding box center [1144, 497] width 159 height 28
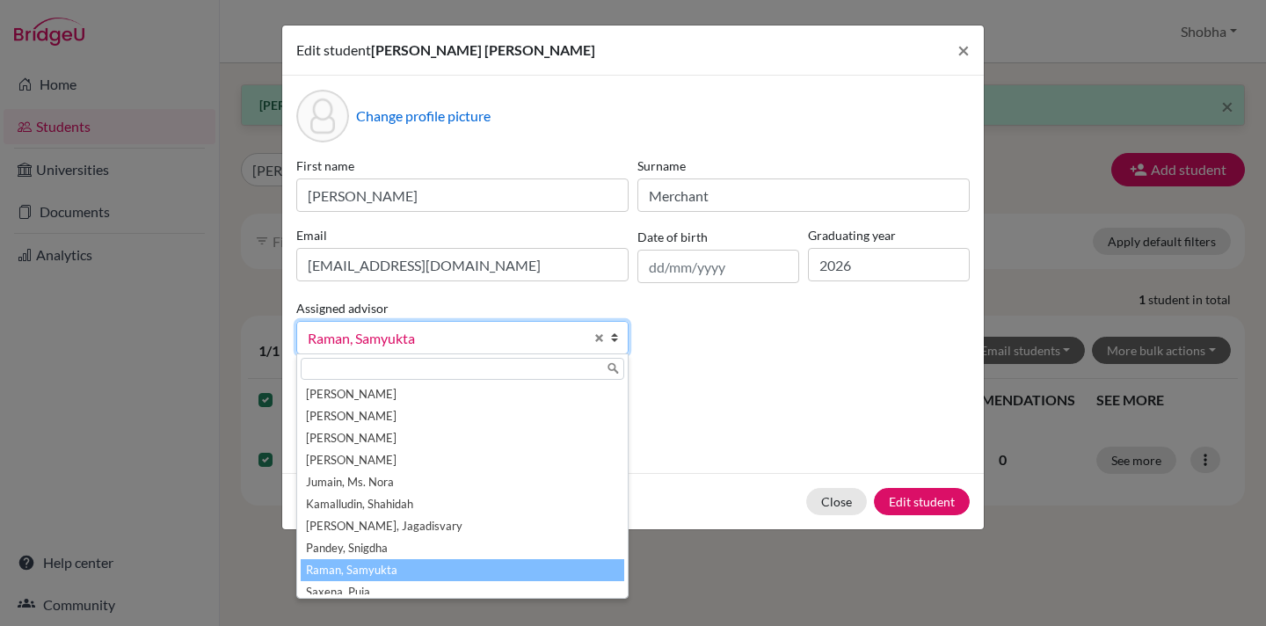
click at [614, 340] on b at bounding box center [619, 338] width 18 height 32
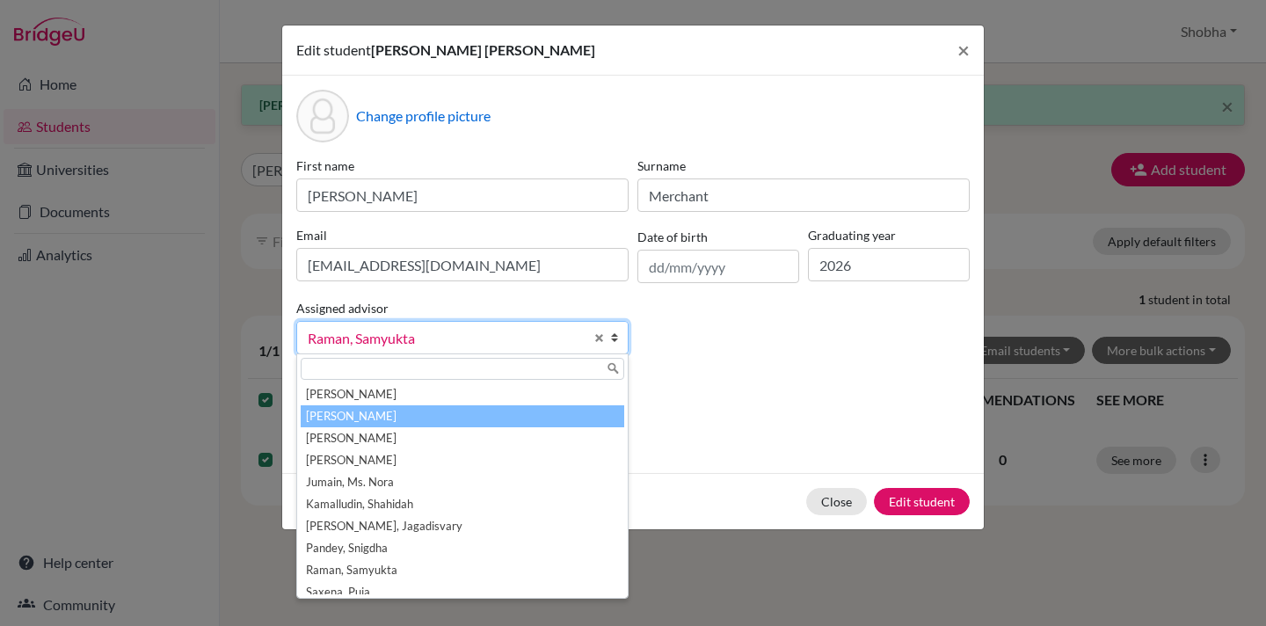
click at [497, 417] on li "[PERSON_NAME]" at bounding box center [463, 416] width 324 height 22
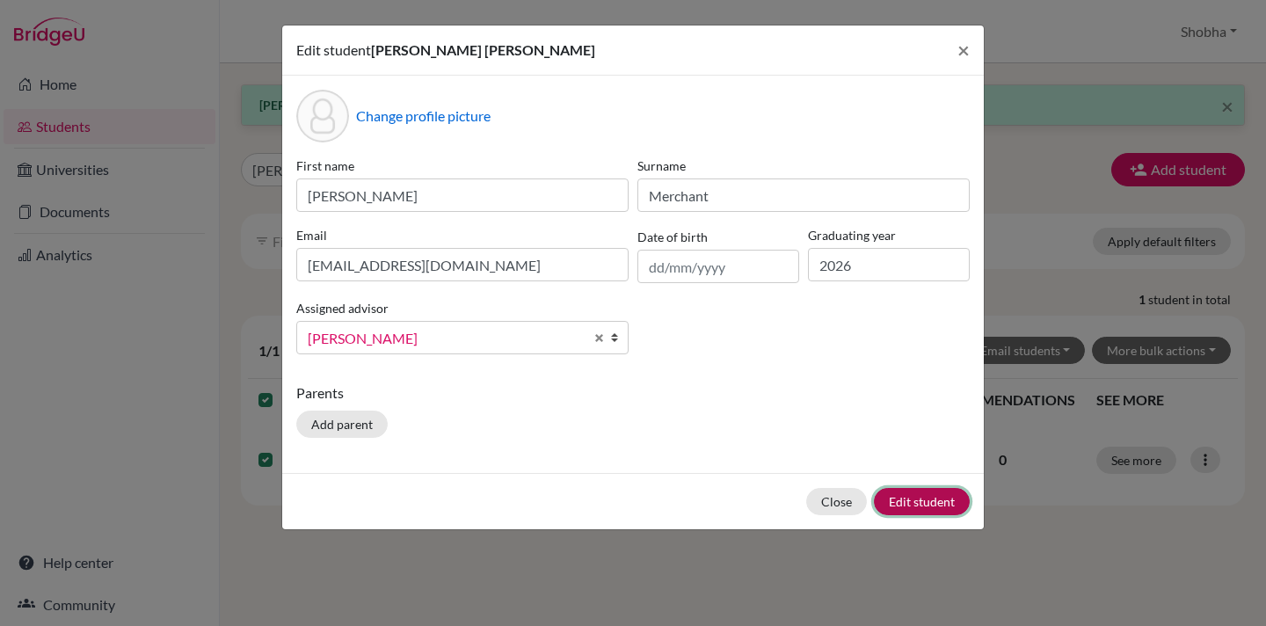
click at [937, 502] on button "Edit student" at bounding box center [922, 501] width 96 height 27
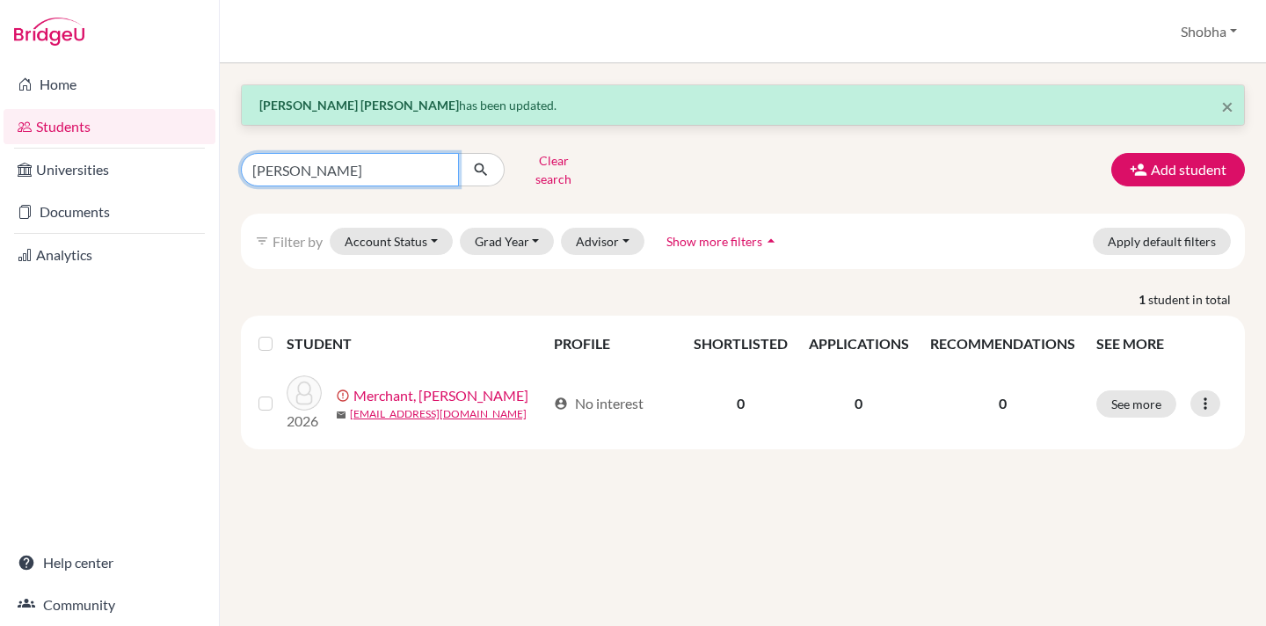
drag, startPoint x: 355, startPoint y: 168, endPoint x: 205, endPoint y: 142, distance: 152.5
click at [205, 142] on div "Home Students Universities Documents Analytics Help center Community Students o…" at bounding box center [633, 313] width 1266 height 626
